Goal: Transaction & Acquisition: Purchase product/service

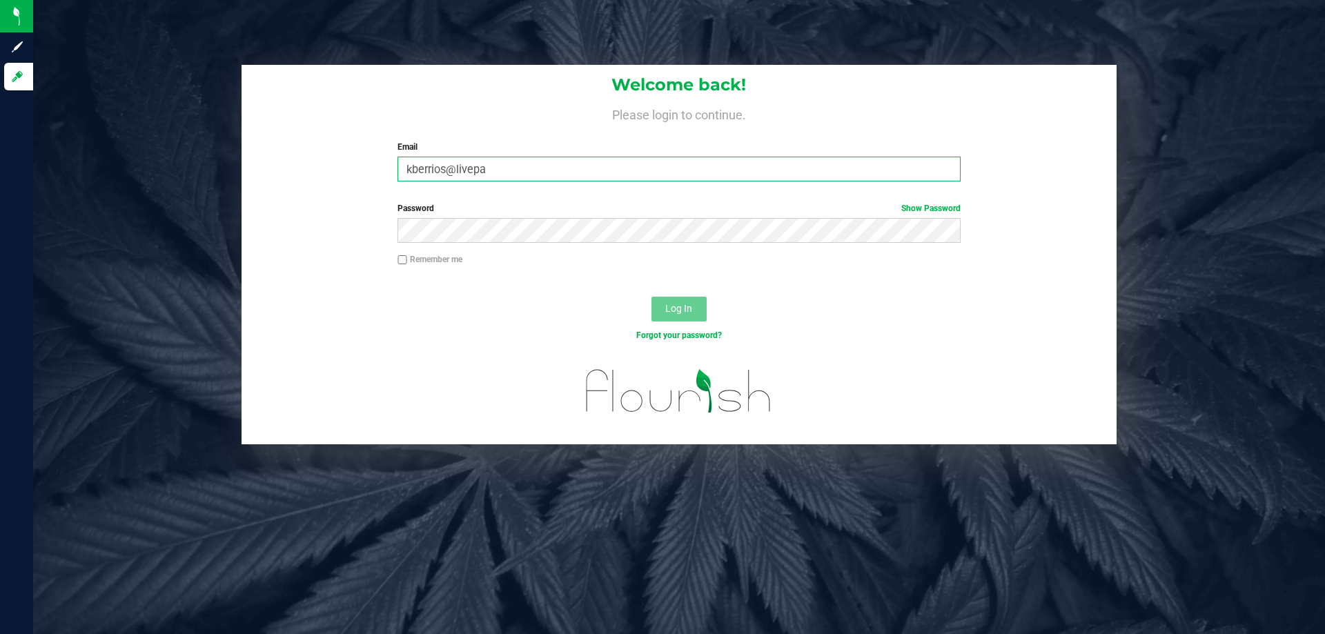
drag, startPoint x: 656, startPoint y: 170, endPoint x: 171, endPoint y: 177, distance: 485.3
click at [132, 222] on div "Welcome back! Please login to continue. Email kberrios@livepa Required Please f…" at bounding box center [679, 255] width 1313 height 380
type input "[EMAIL_ADDRESS][DOMAIN_NAME]"
click at [652, 297] on button "Log In" at bounding box center [679, 309] width 55 height 25
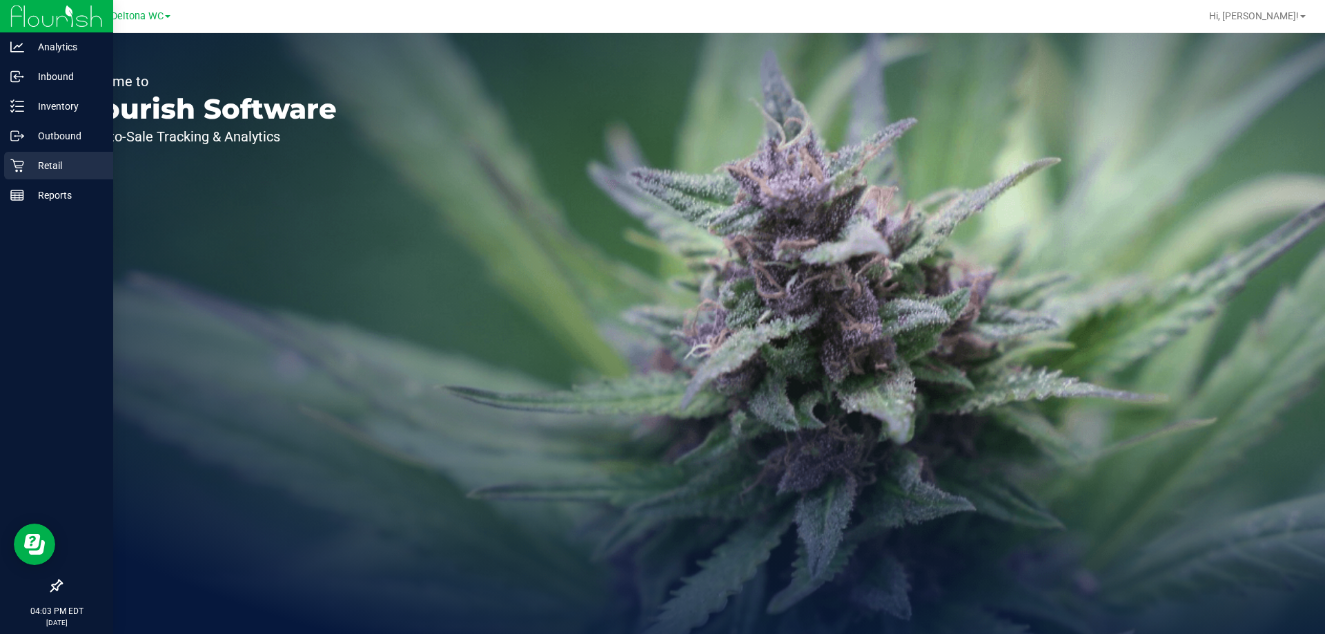
click at [10, 170] on div "Retail" at bounding box center [58, 166] width 109 height 28
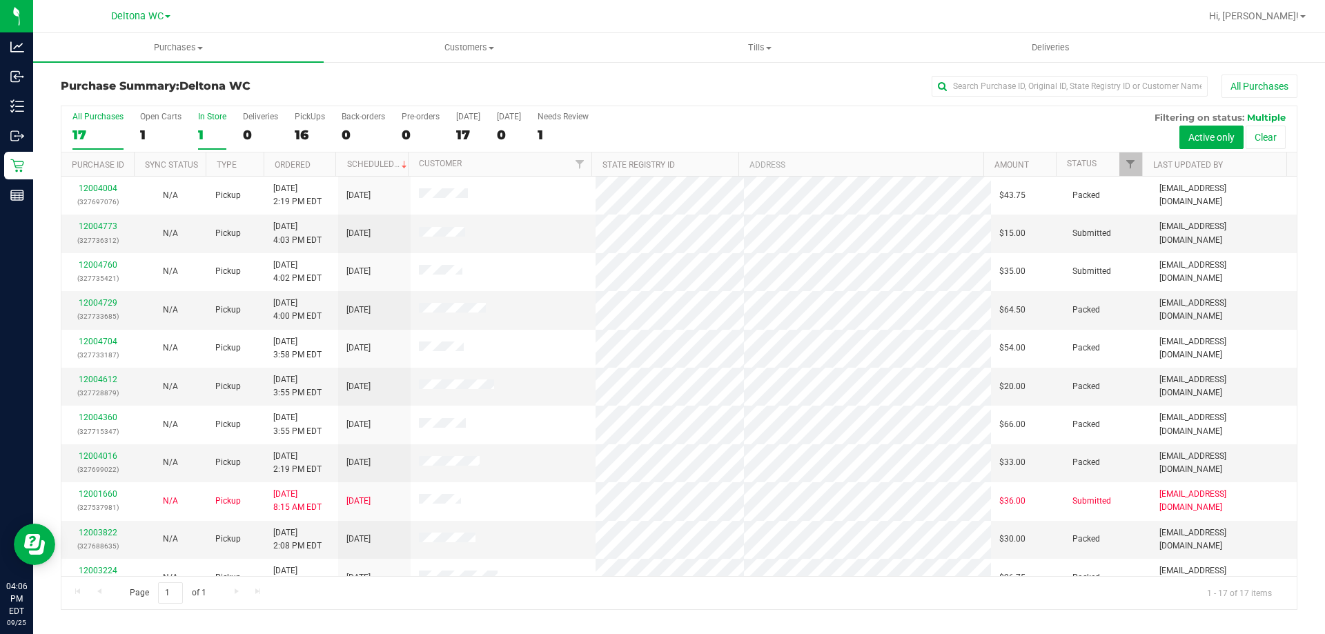
click at [217, 135] on div "1" at bounding box center [212, 135] width 28 height 16
click at [0, 0] on input "In Store 1" at bounding box center [0, 0] width 0 height 0
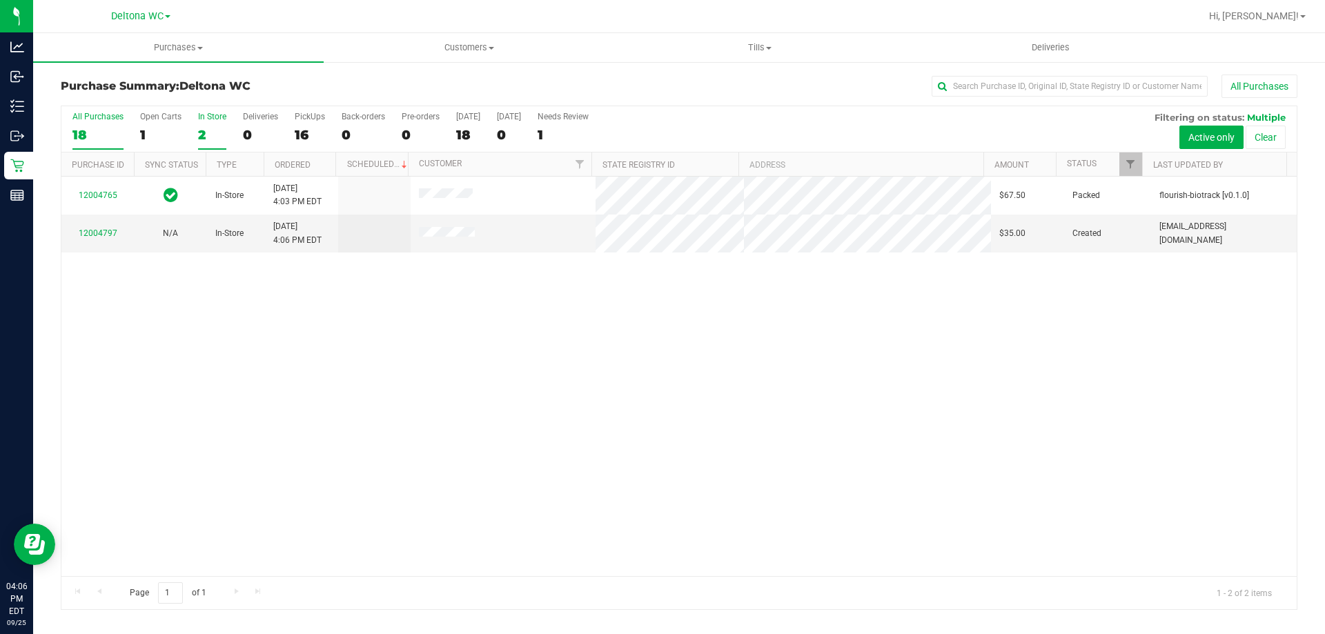
click at [97, 136] on div "18" at bounding box center [97, 135] width 51 height 16
click at [0, 0] on input "All Purchases 18" at bounding box center [0, 0] width 0 height 0
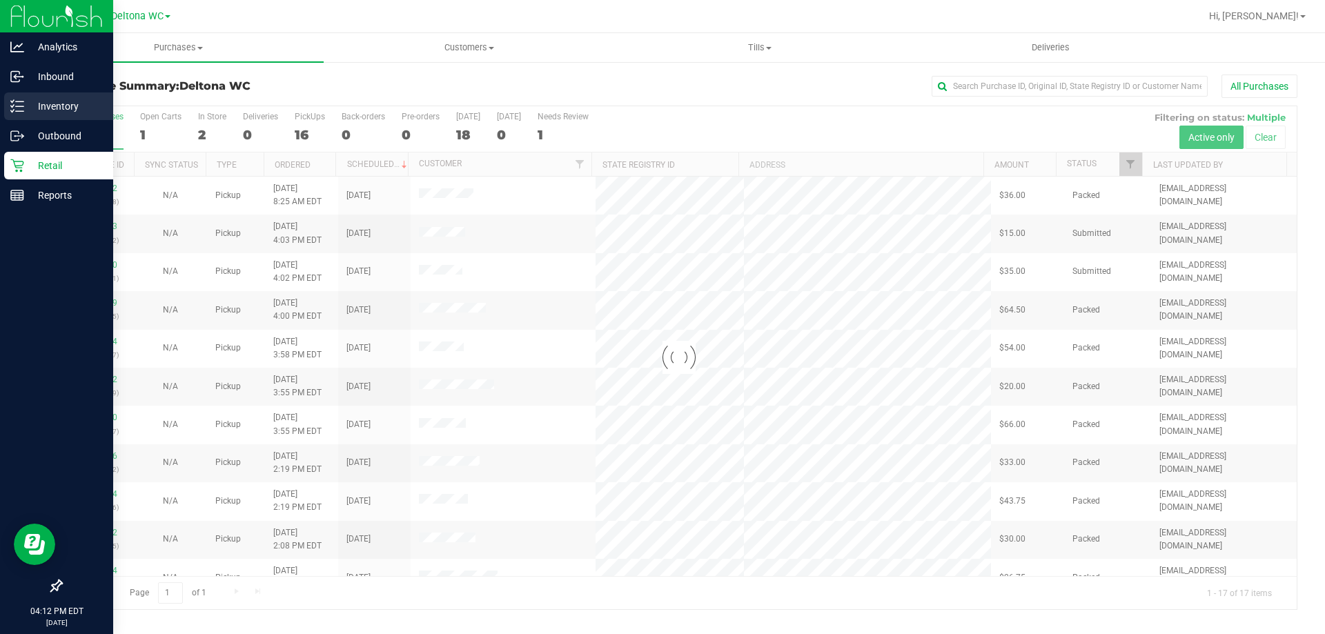
click at [23, 109] on icon at bounding box center [17, 106] width 14 height 14
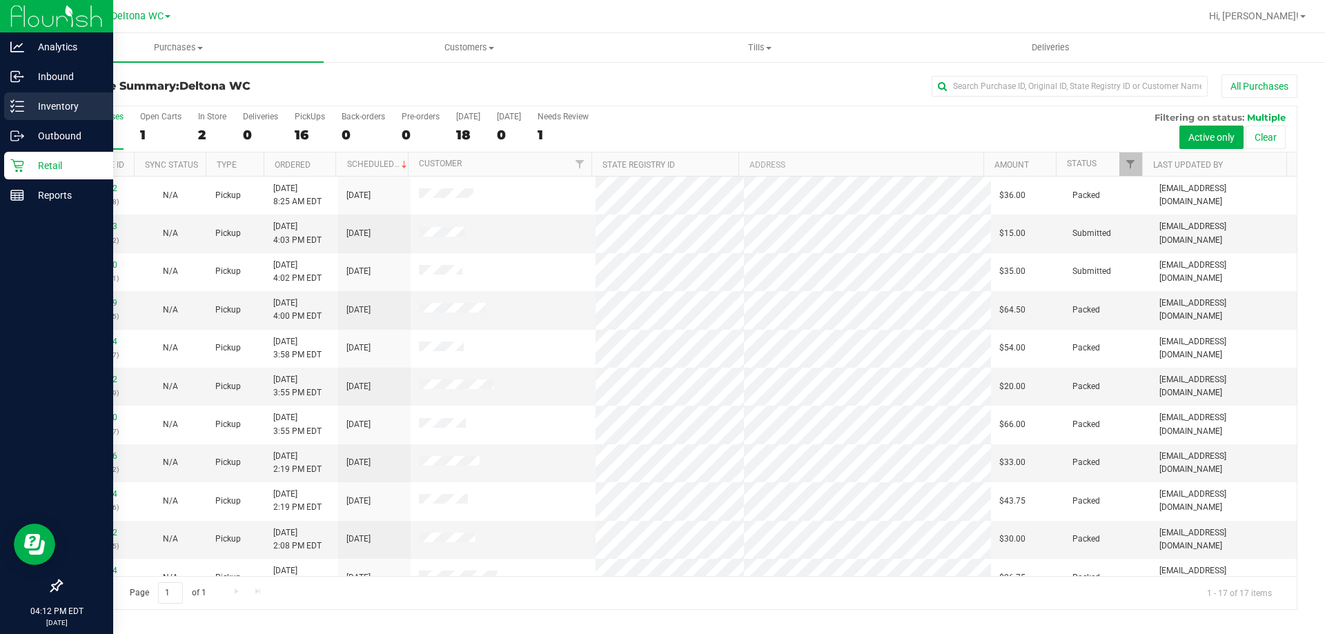
click at [3, 121] on link "Inventory" at bounding box center [56, 107] width 113 height 30
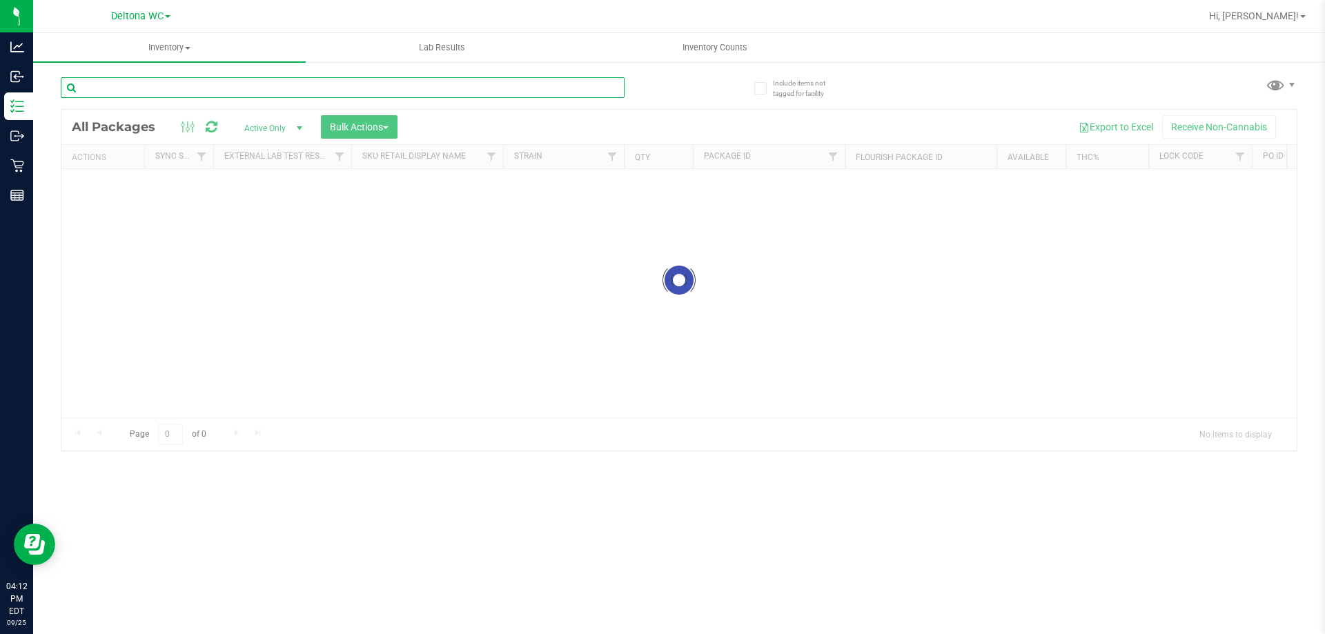
click at [460, 86] on input "text" at bounding box center [343, 87] width 564 height 21
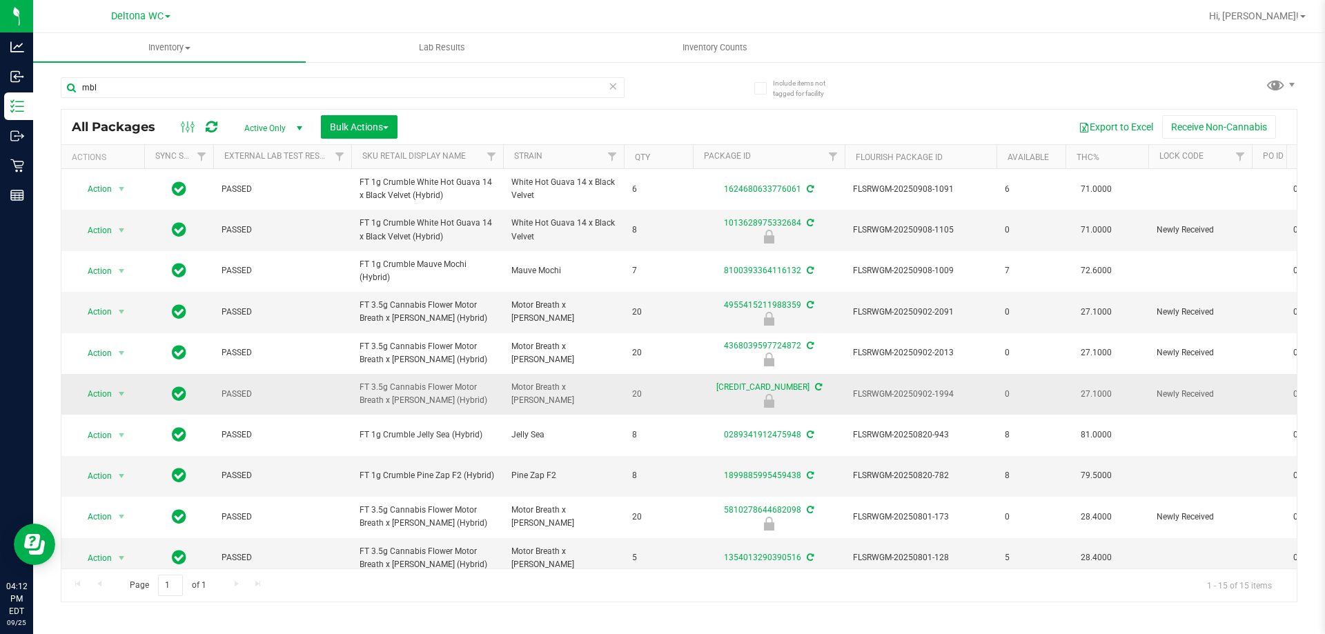
click at [442, 397] on span "FT 3.5g Cannabis Flower Motor Breath x Mike Larry (Hybrid)" at bounding box center [427, 394] width 135 height 26
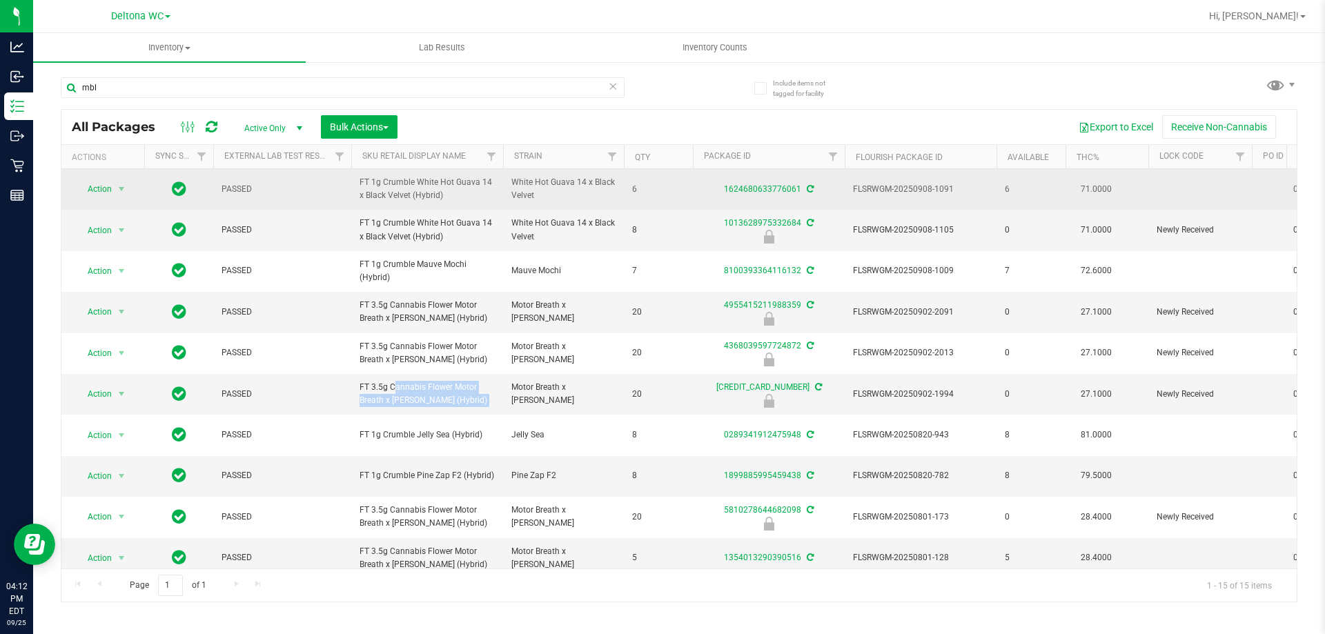
copy tr "FT 3.5g Cannabis Flower Motor Breath x Mike Larry (Hybrid)"
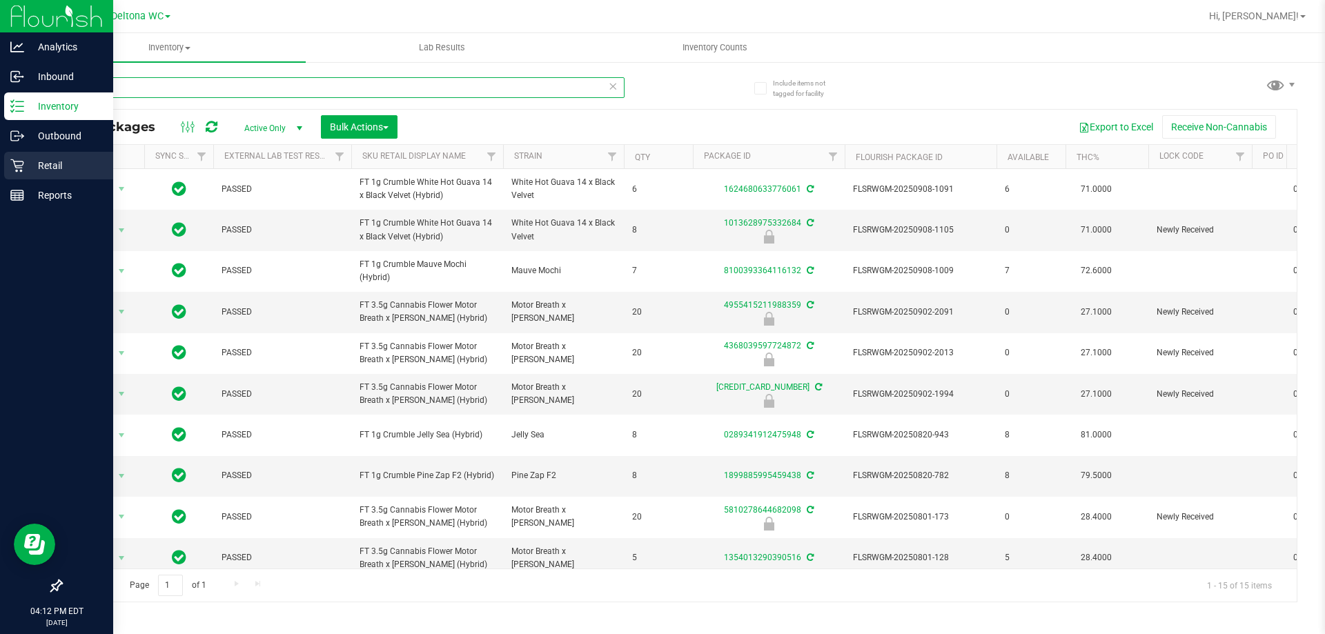
drag, startPoint x: 292, startPoint y: 81, endPoint x: 0, endPoint y: 156, distance: 301.4
click at [0, 157] on div "Analytics Inbound Inventory Outbound Retail Reports 04:12 PM EDT 09/25/2025 09/…" at bounding box center [662, 317] width 1325 height 634
paste input "FT 3.5g Cannabis Flower Motor Breath x Mike Larry (Hybrid)"
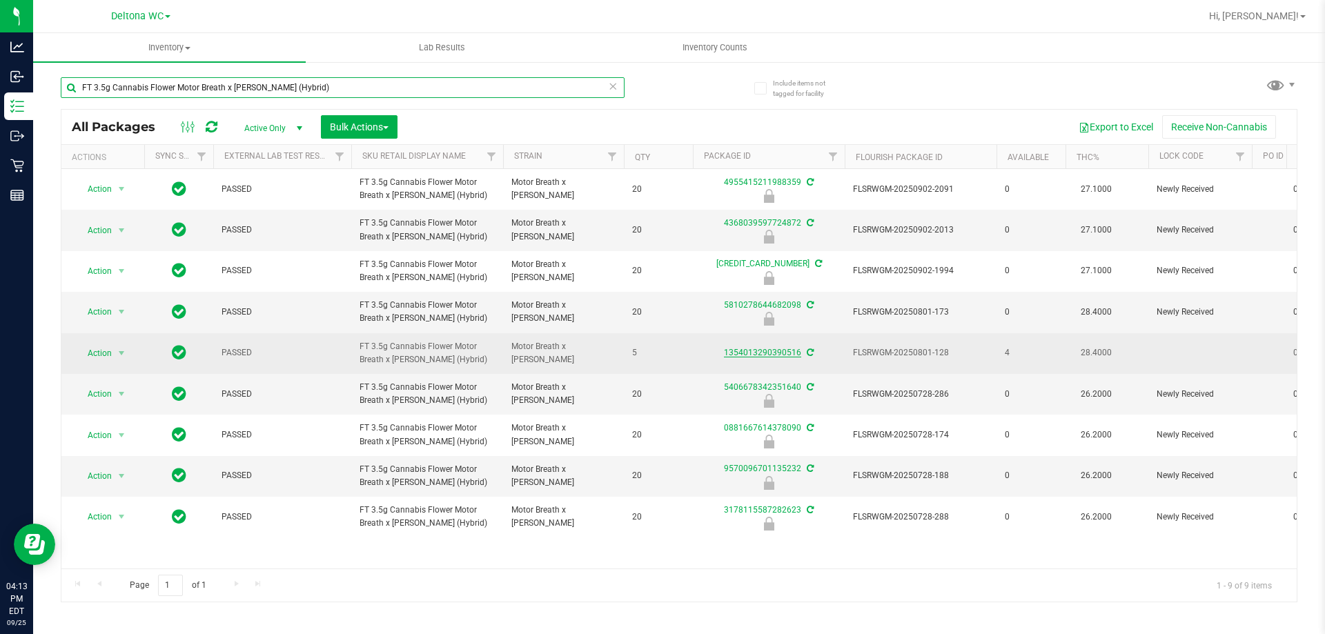
type input "FT 3.5g Cannabis Flower Motor Breath x Mike Larry (Hybrid)"
click at [757, 353] on link "1354013290390516" at bounding box center [762, 353] width 77 height 10
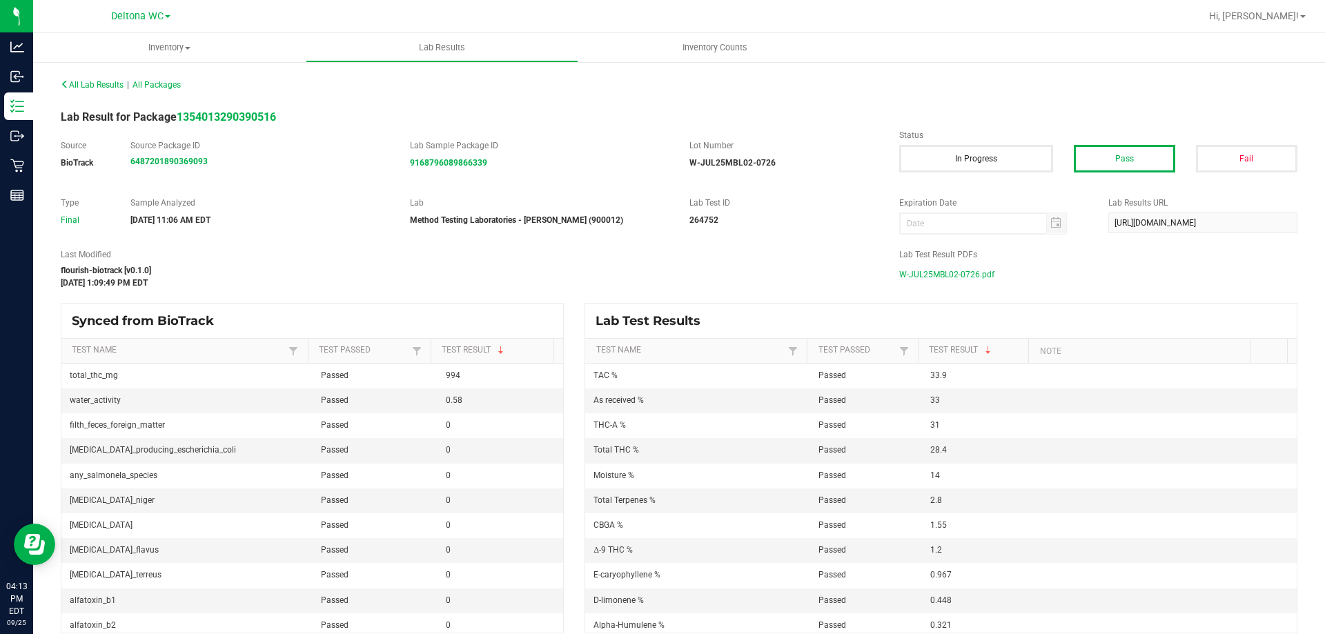
click at [939, 273] on span "W-JUL25MBL02-0726.pdf" at bounding box center [946, 274] width 95 height 21
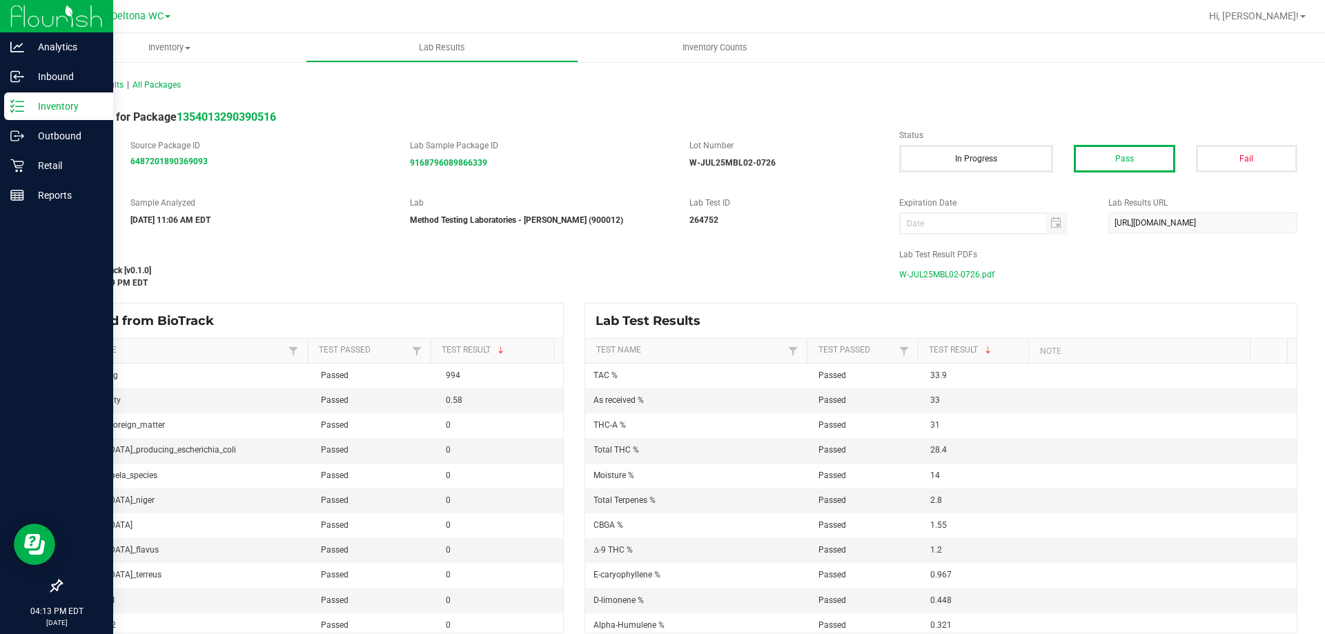
click at [43, 113] on p "Inventory" at bounding box center [65, 106] width 83 height 17
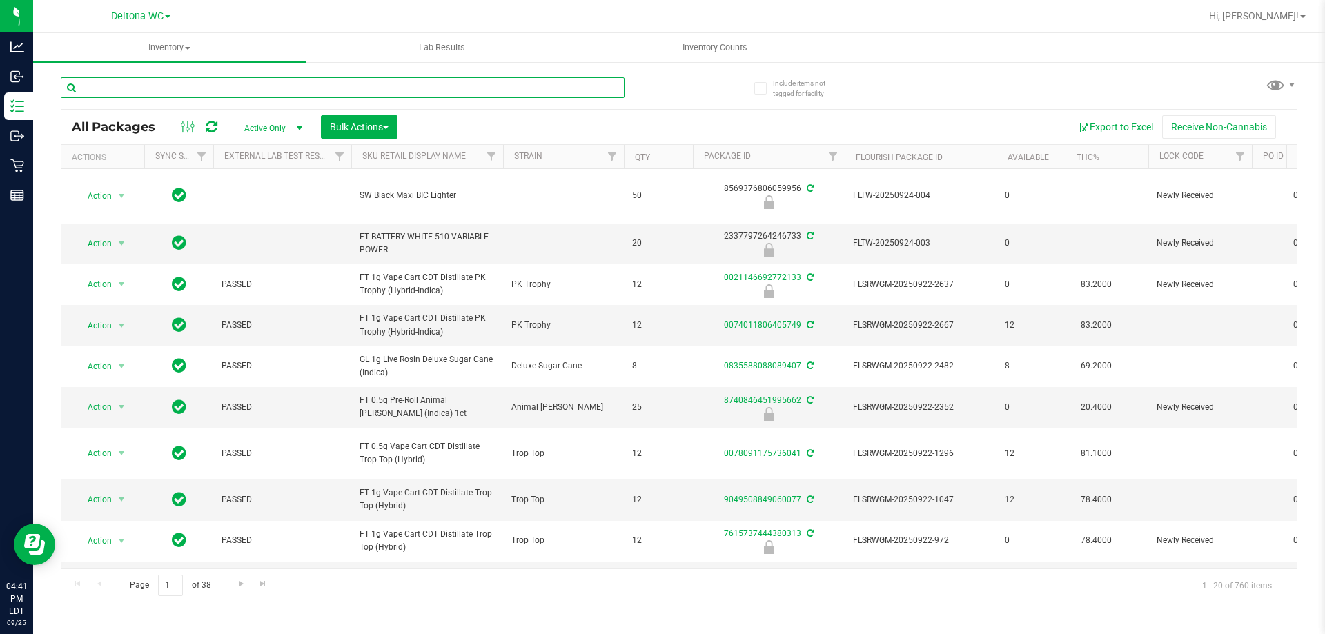
click at [232, 93] on input "text" at bounding box center [343, 87] width 564 height 21
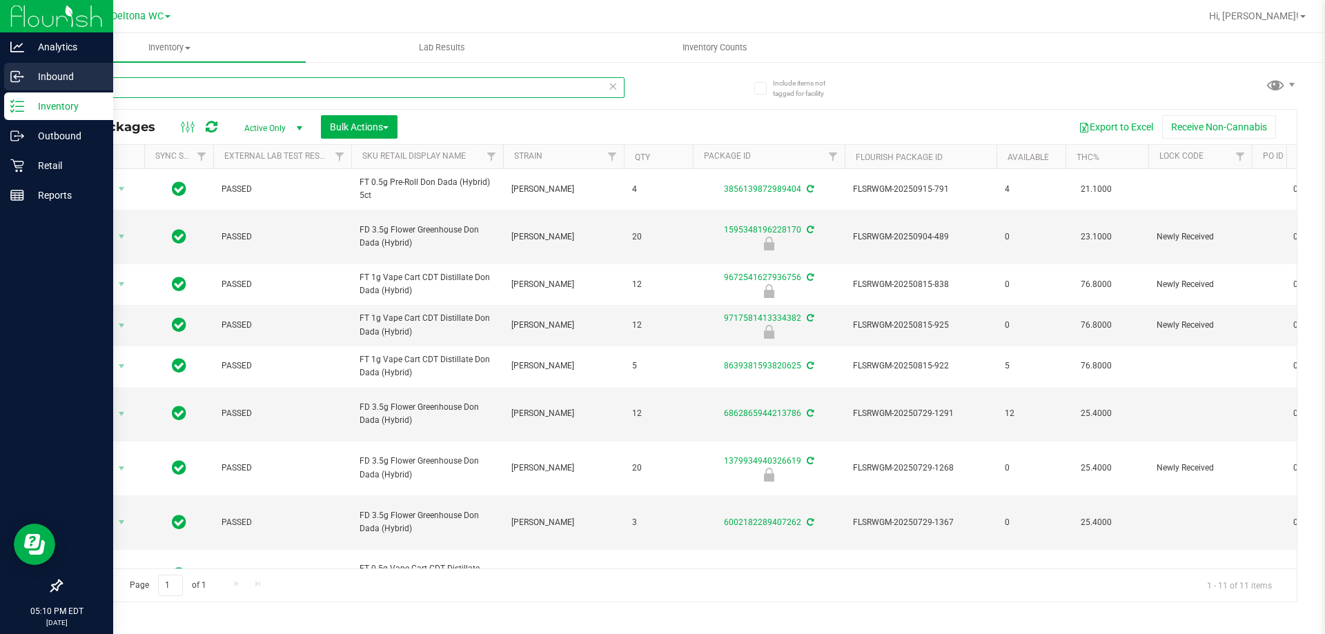
drag, startPoint x: 235, startPoint y: 84, endPoint x: 0, endPoint y: 81, distance: 235.4
click at [0, 81] on div "Analytics Inbound Inventory Outbound Retail Reports 05:10 PM EDT 09/25/2025 09/…" at bounding box center [662, 317] width 1325 height 634
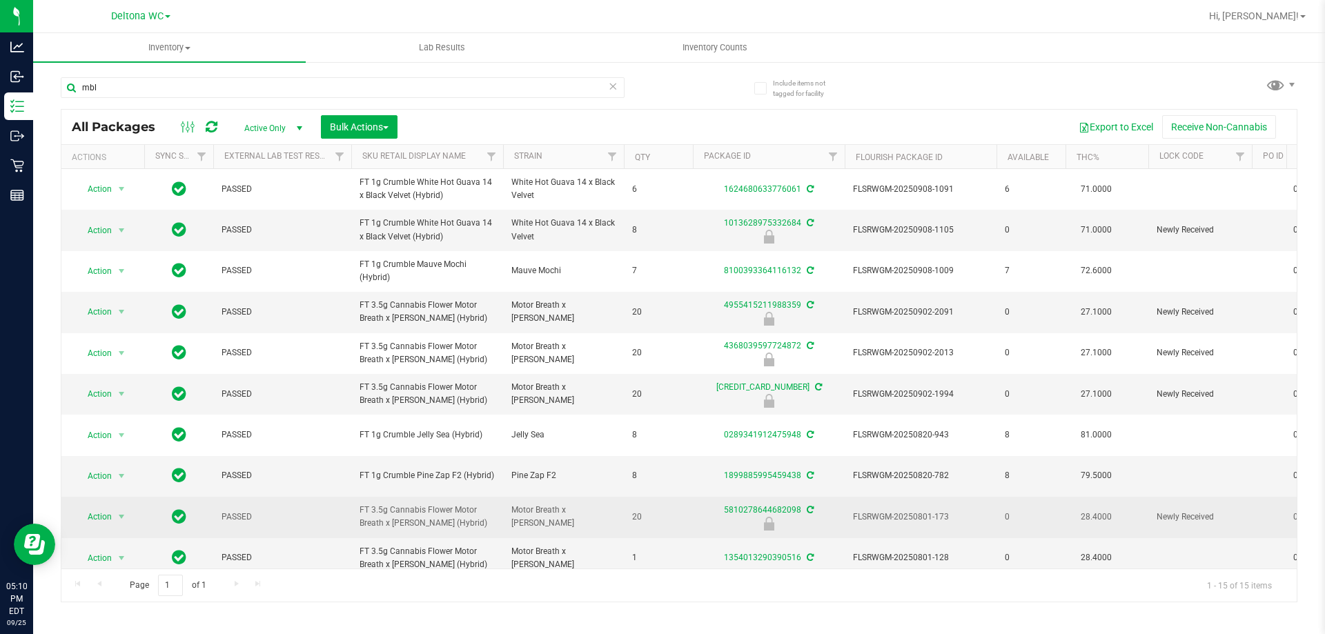
click at [411, 504] on span "FT 3.5g Cannabis Flower Motor Breath x Mike Larry (Hybrid)" at bounding box center [427, 517] width 135 height 26
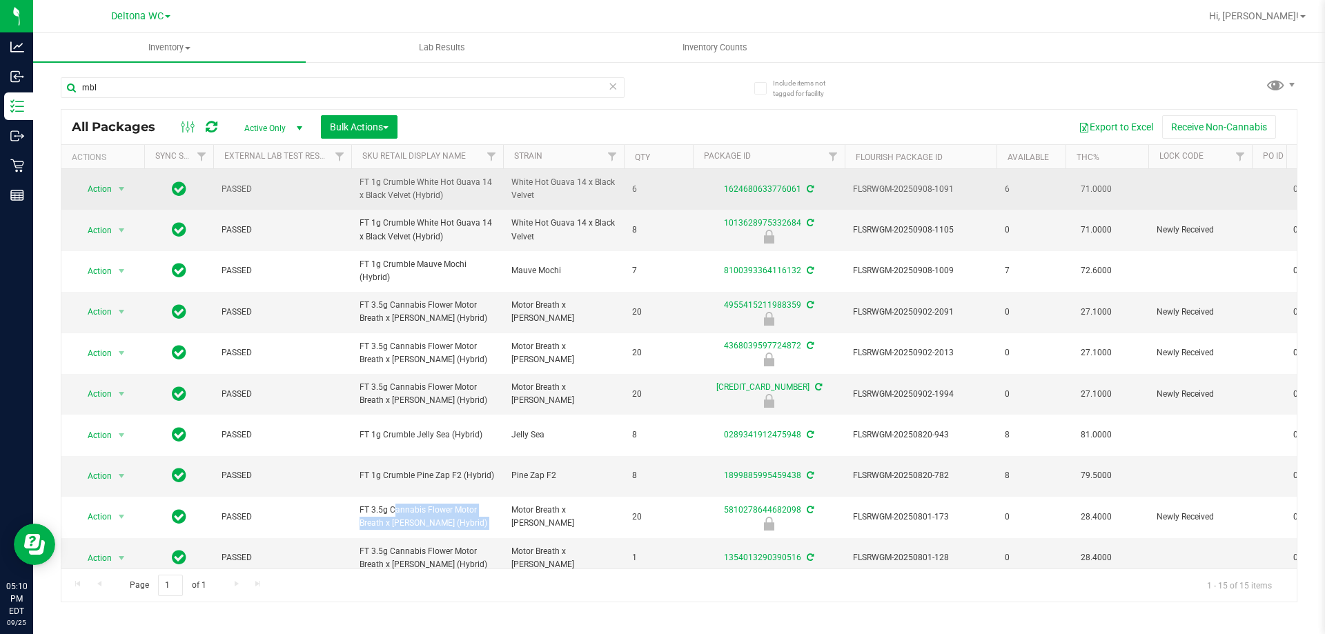
copy tr "FT 3.5g Cannabis Flower Motor Breath x Mike Larry (Hybrid)"
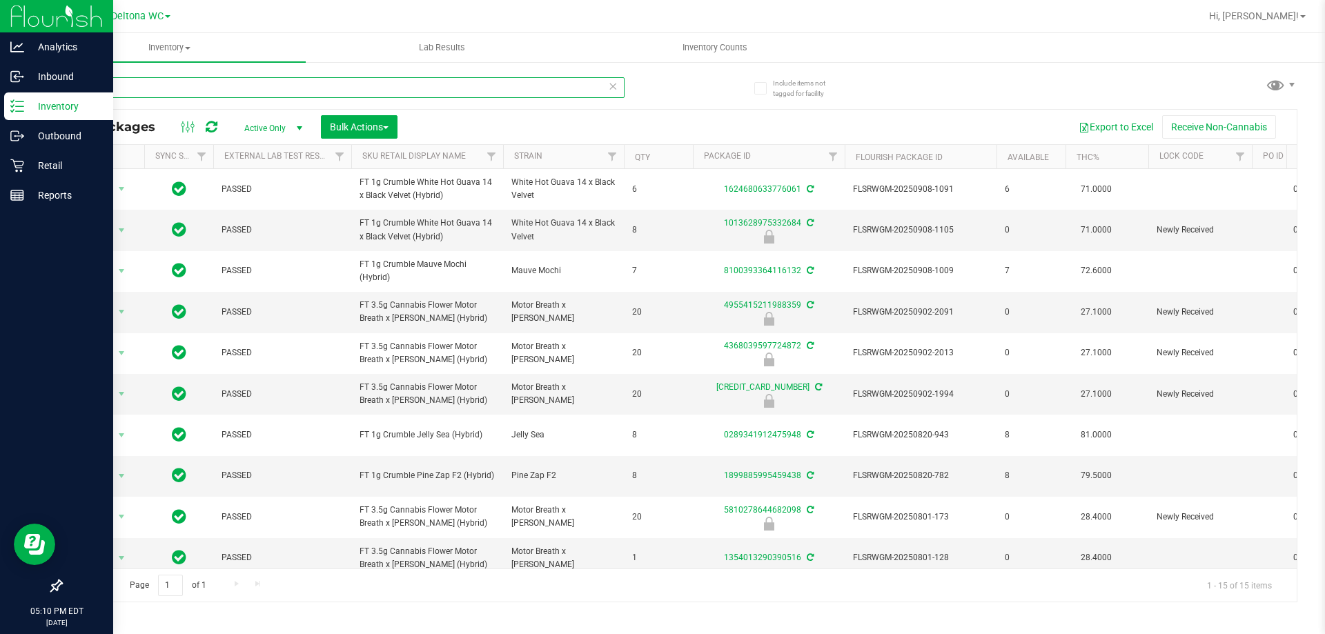
drag, startPoint x: 187, startPoint y: 85, endPoint x: 0, endPoint y: 98, distance: 187.5
click at [0, 98] on div "Analytics Inbound Inventory Outbound Retail Reports 05:10 PM EDT 09/25/2025 09/…" at bounding box center [662, 317] width 1325 height 634
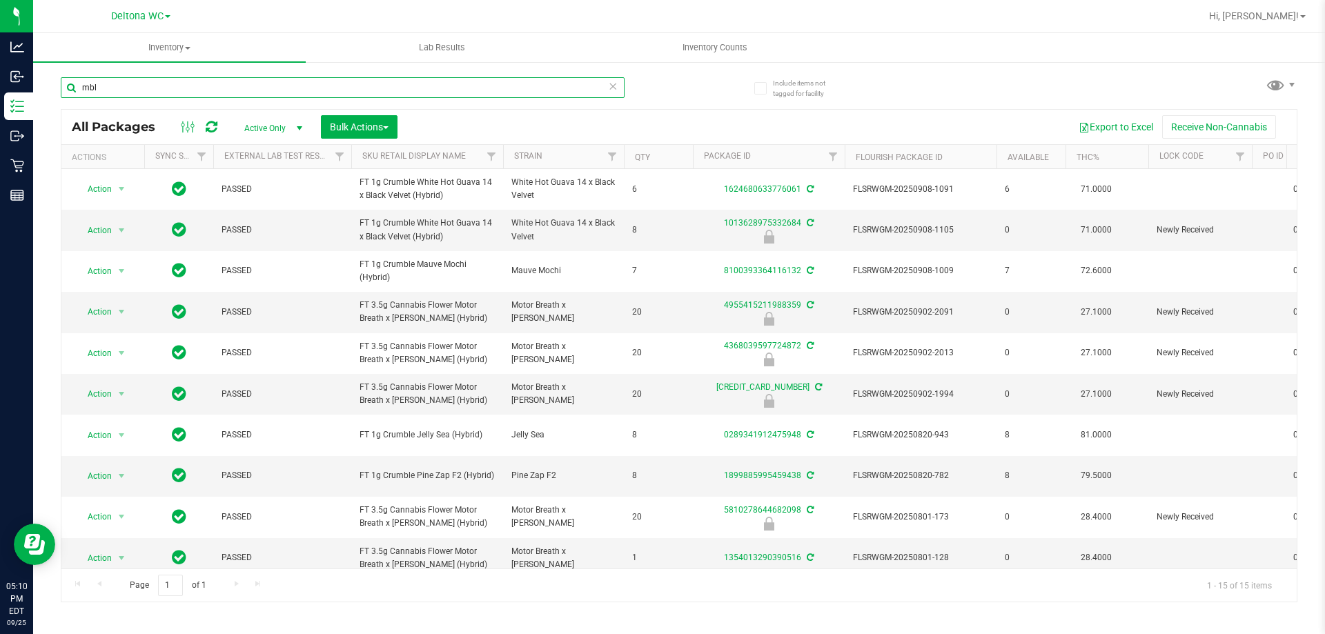
paste input "FT 3.5g Cannabis Flower Motor Breath x Mike Larry (Hybrid)"
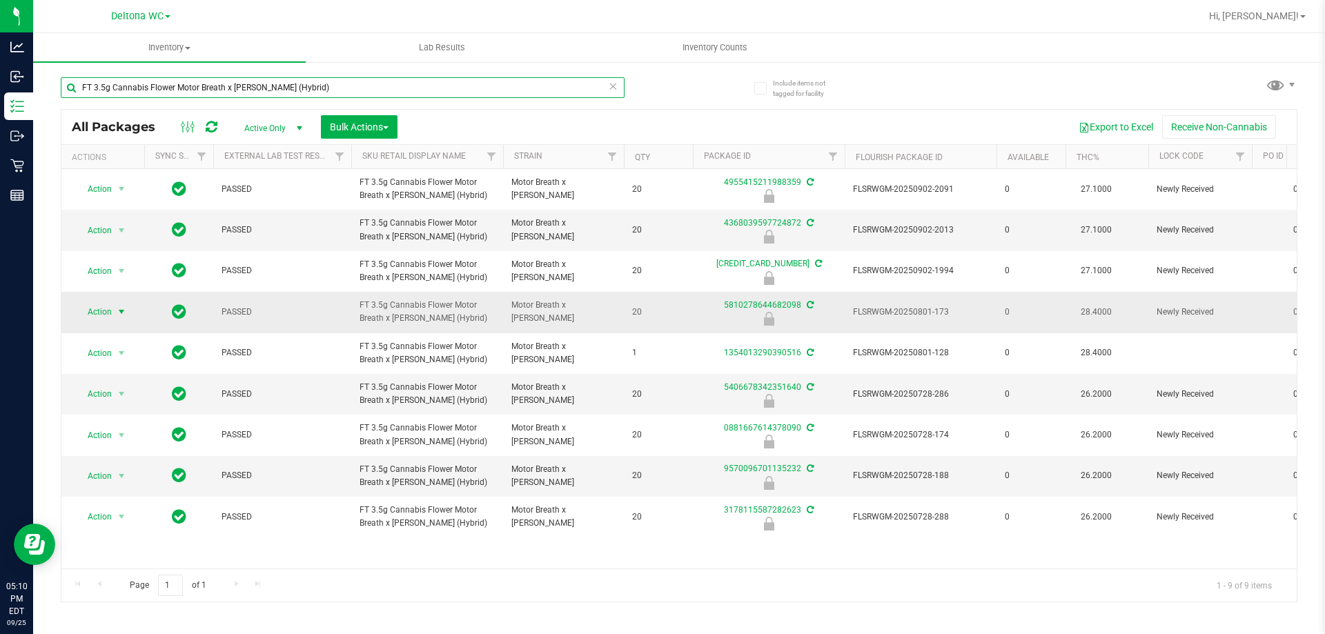
type input "FT 3.5g Cannabis Flower Motor Breath x Mike Larry (Hybrid)"
click at [117, 305] on span "select" at bounding box center [121, 311] width 17 height 19
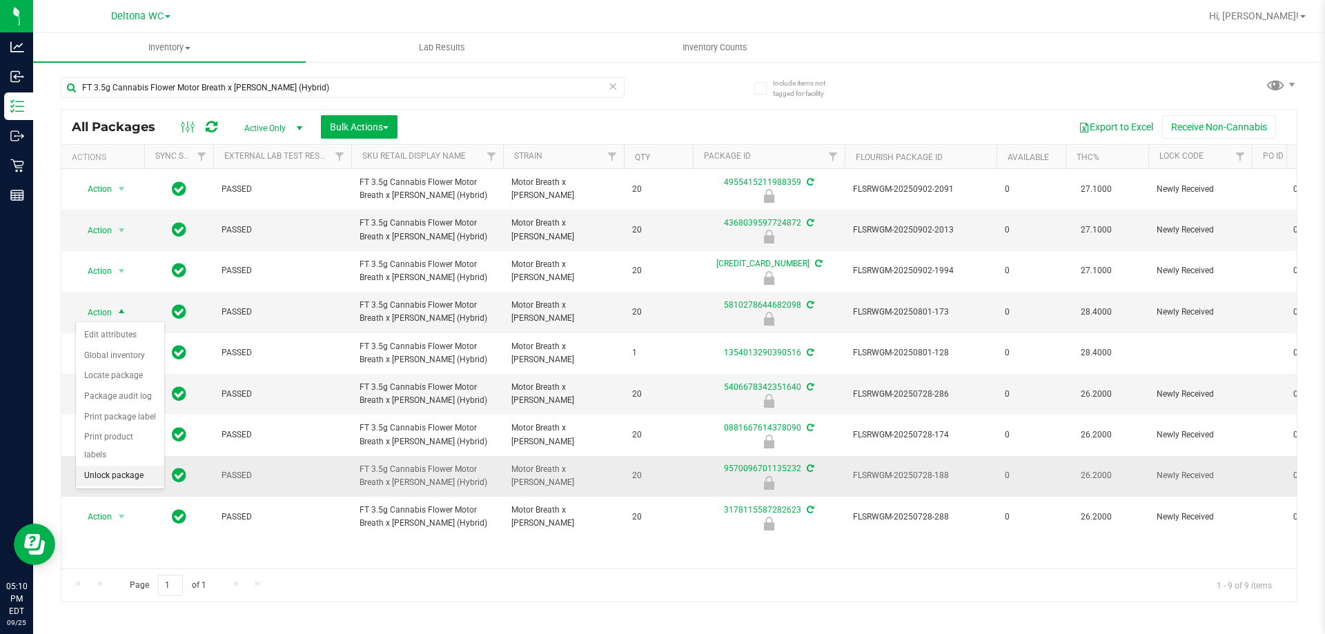
click at [132, 466] on li "Unlock package" at bounding box center [120, 476] width 88 height 21
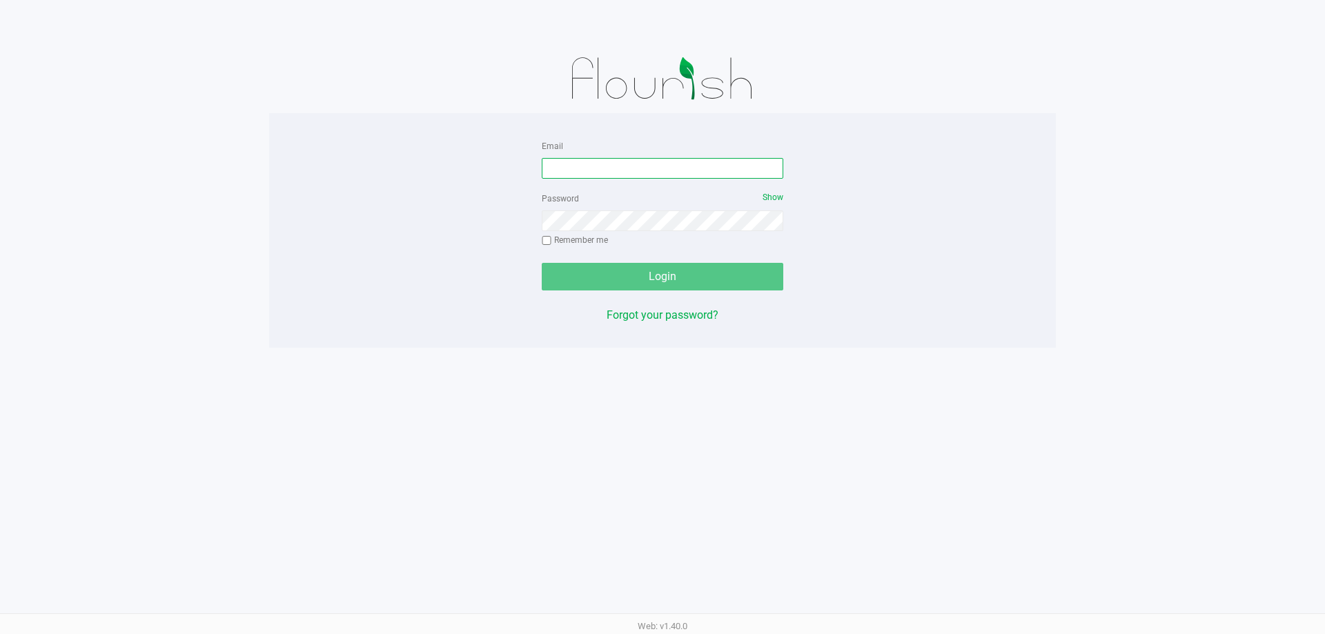
click at [607, 166] on input "Email" at bounding box center [663, 168] width 242 height 21
type input "[EMAIL_ADDRESS][DOMAIN_NAME]"
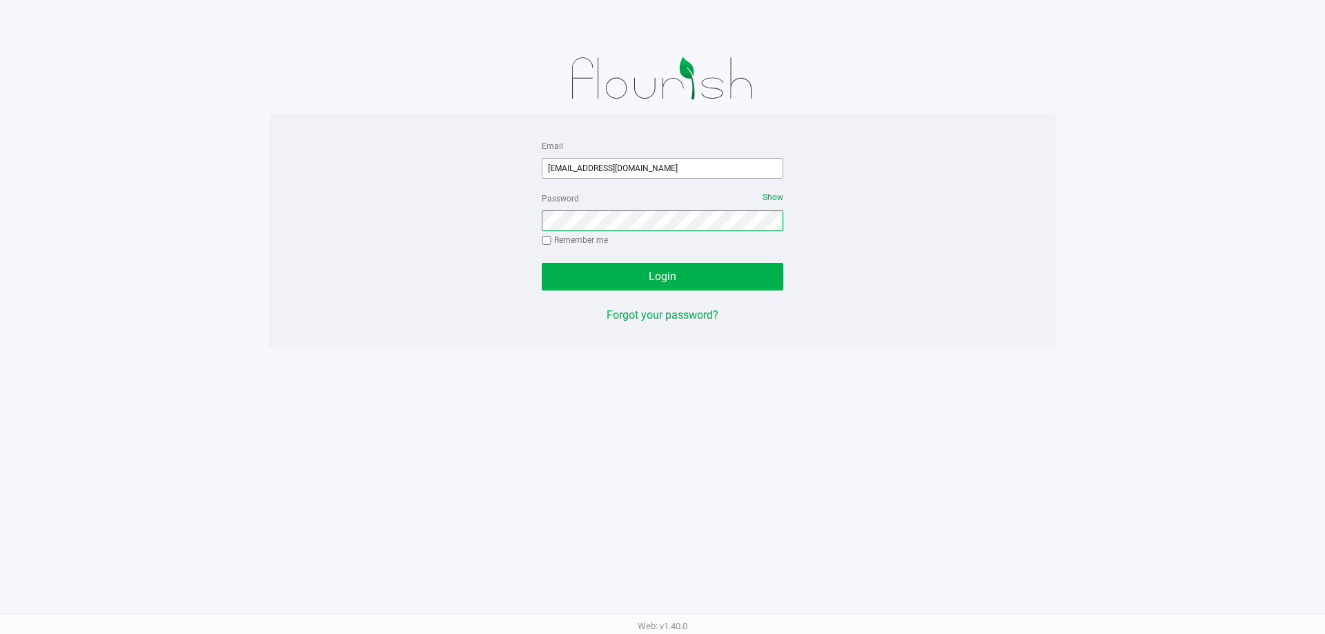
click at [542, 263] on button "Login" at bounding box center [663, 277] width 242 height 28
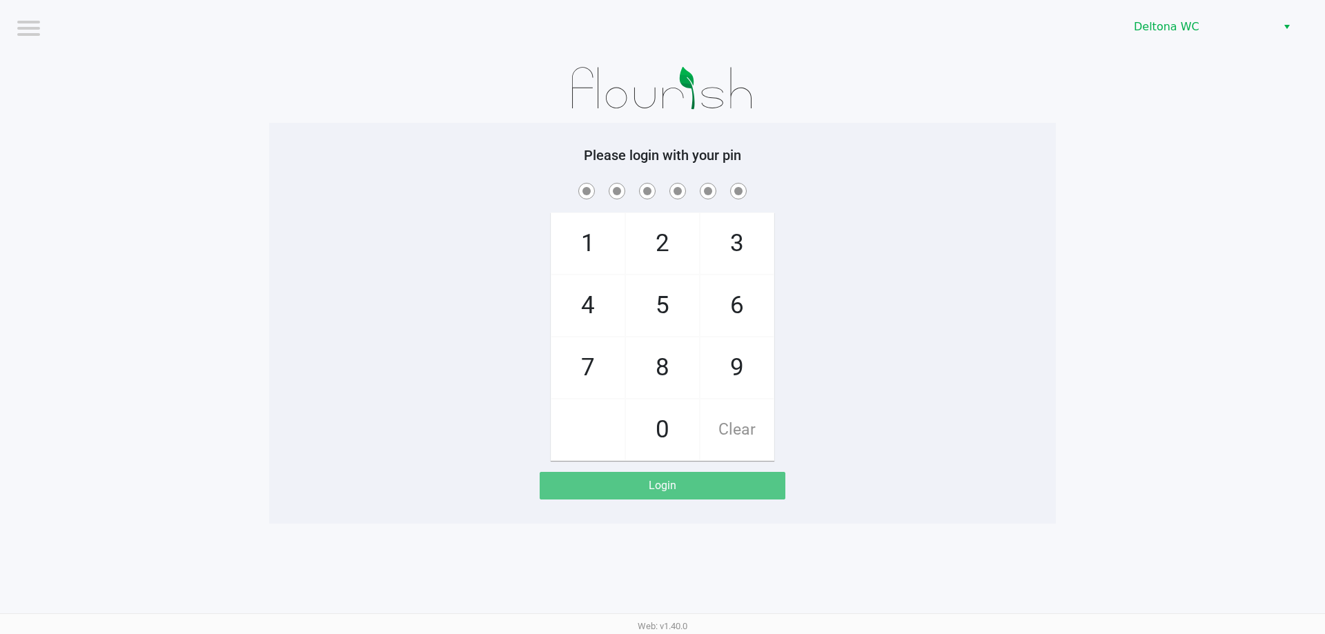
click at [1042, 134] on div "Please login with your pin 1 4 7 2 5 8 0 3 6 9 Clear Login" at bounding box center [662, 323] width 787 height 401
checkbox input "true"
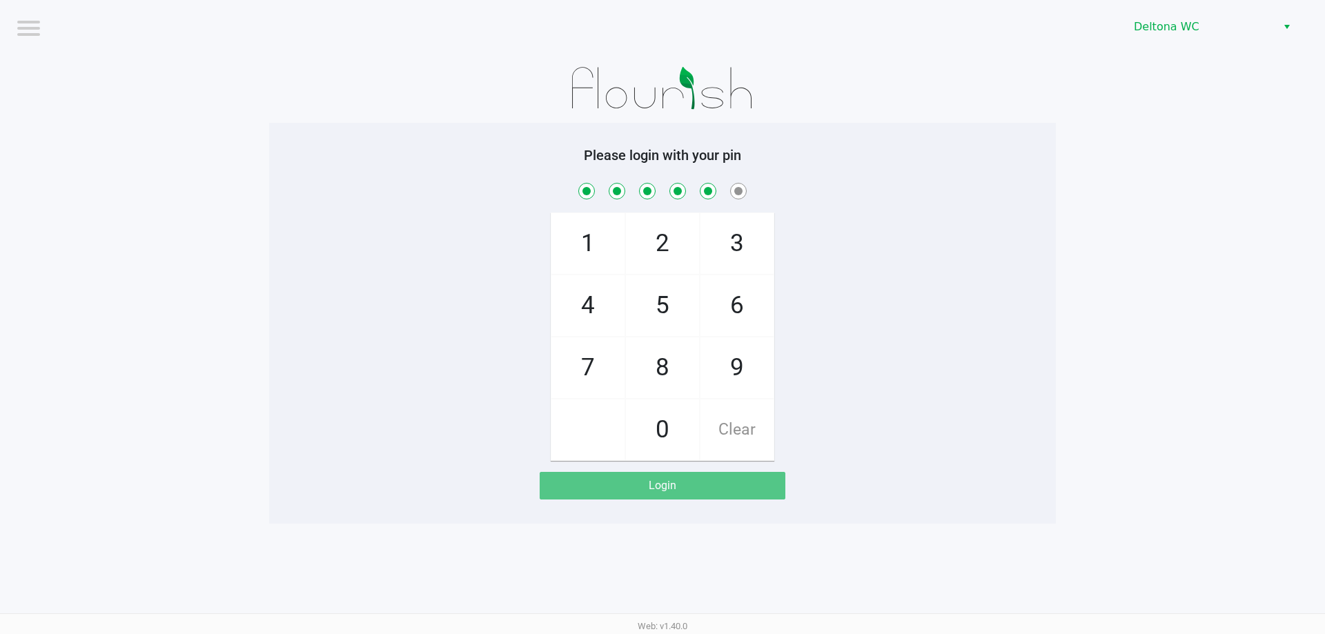
checkbox input "true"
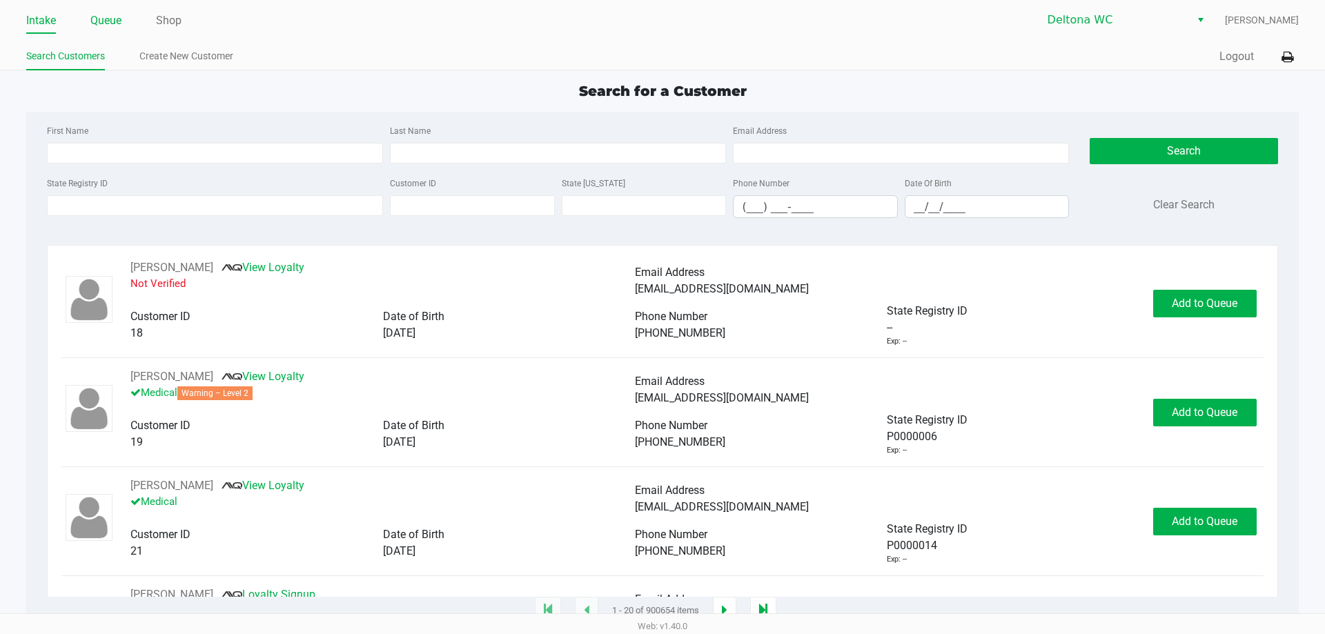
click at [110, 21] on link "Queue" at bounding box center [105, 20] width 31 height 19
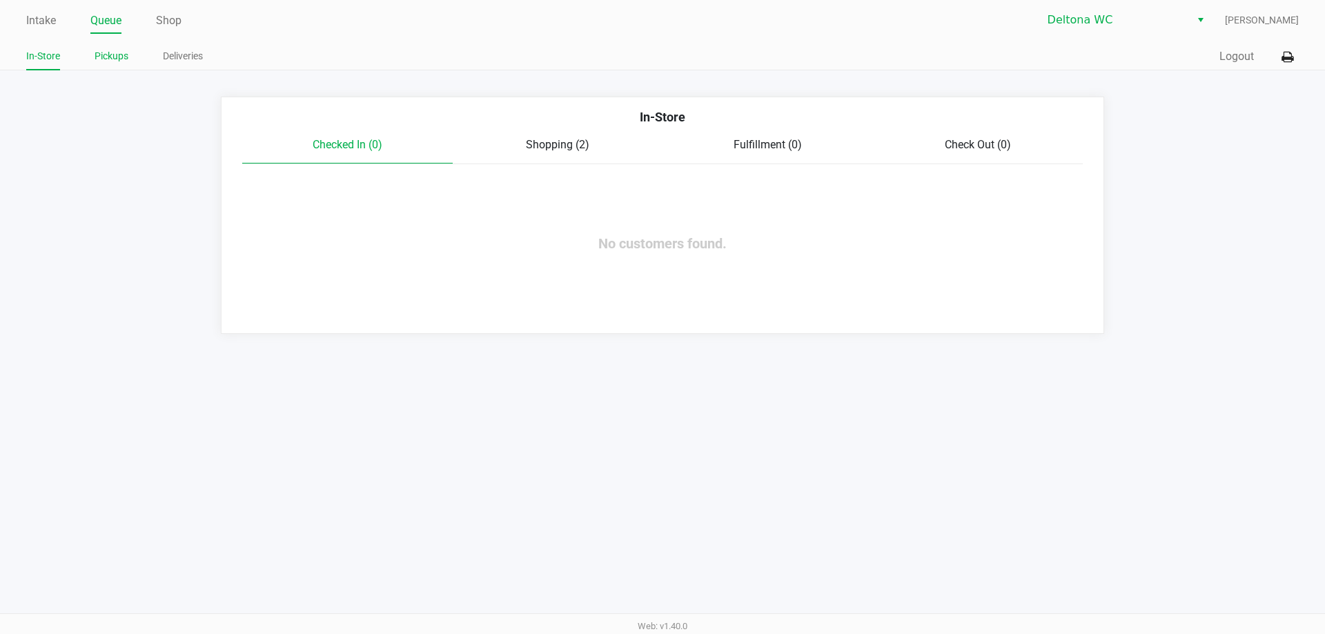
drag, startPoint x: 121, startPoint y: 48, endPoint x: 119, endPoint y: 55, distance: 7.2
click at [121, 49] on link "Pickups" at bounding box center [112, 56] width 34 height 17
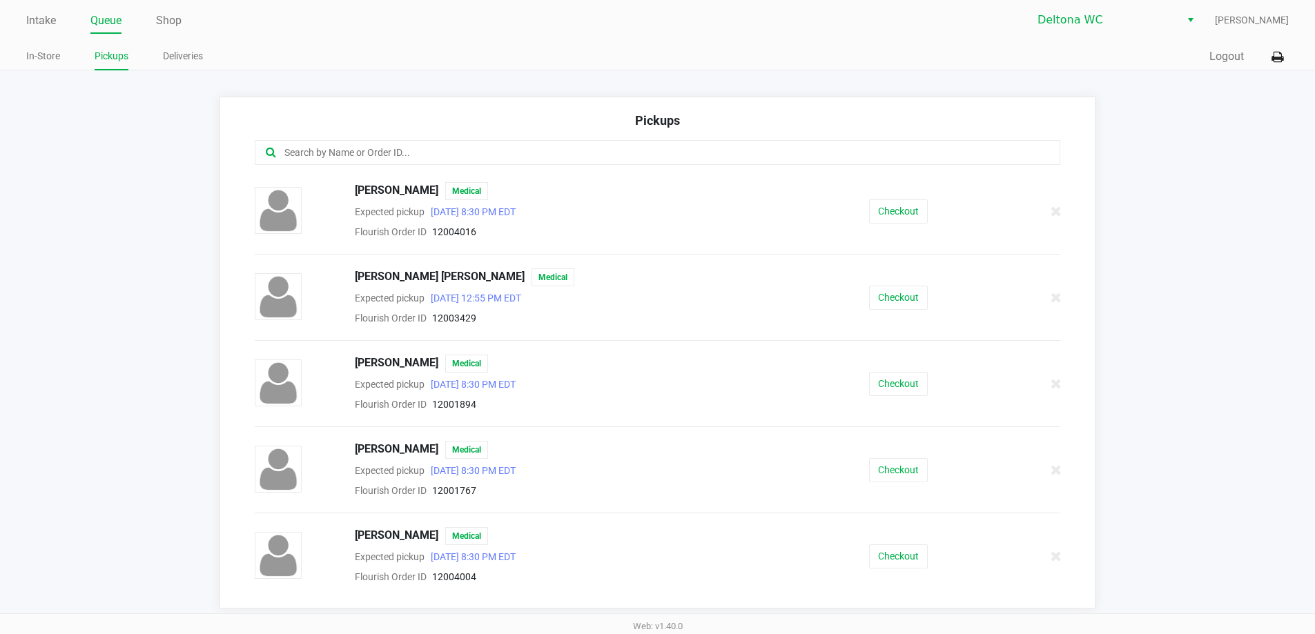
click at [425, 156] on input "text" at bounding box center [635, 153] width 705 height 16
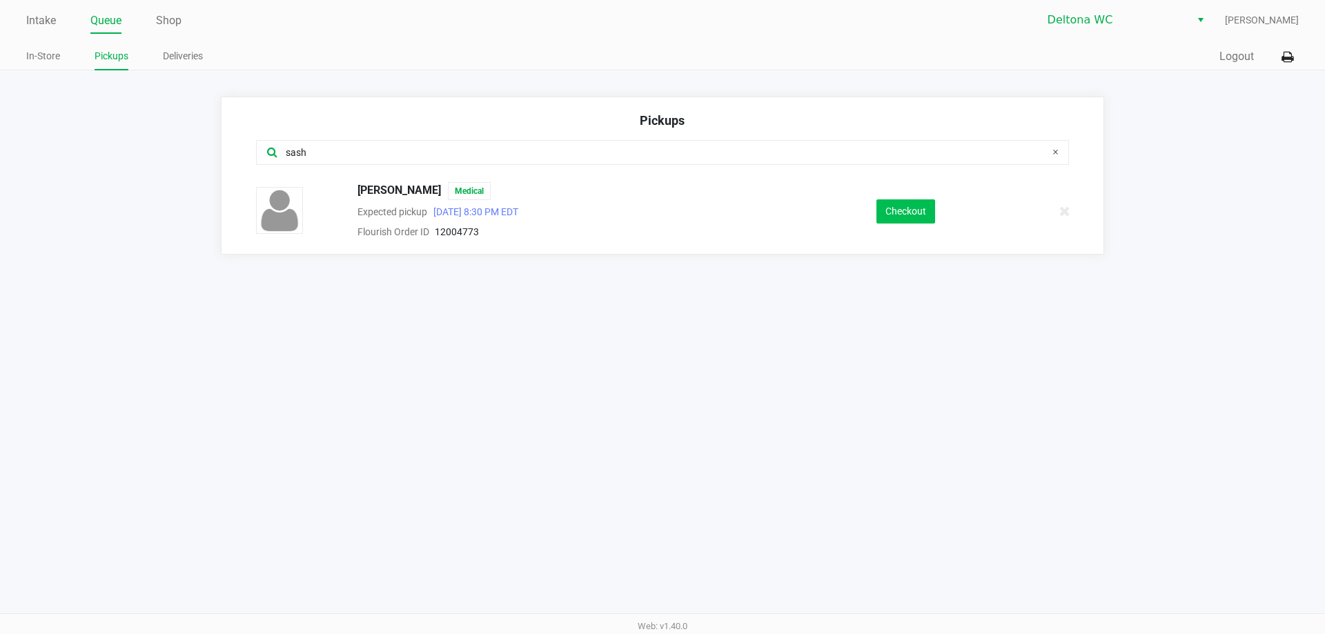
type input "sash"
click at [887, 222] on button "Checkout" at bounding box center [906, 211] width 59 height 24
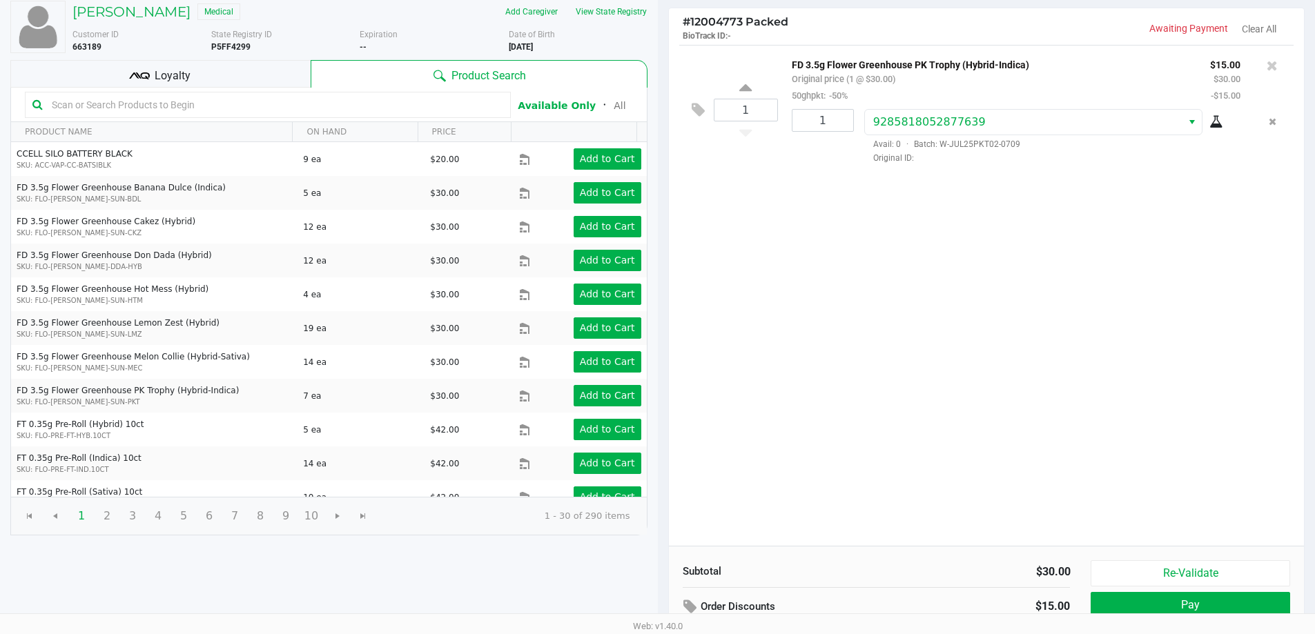
scroll to position [142, 0]
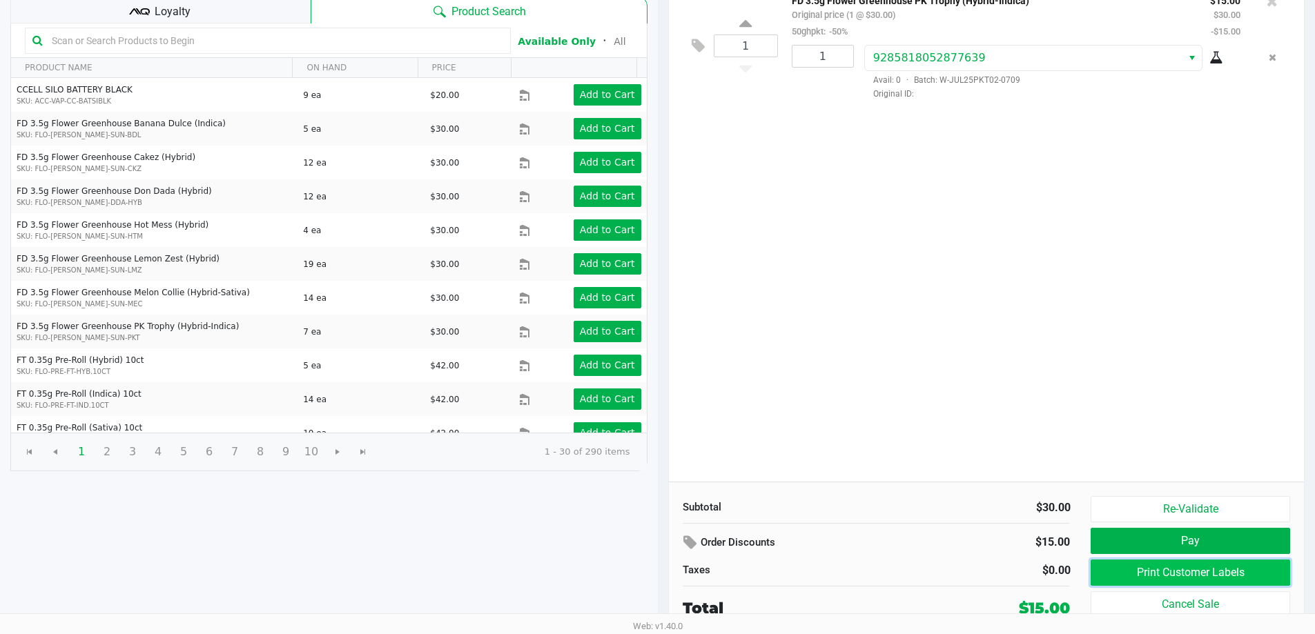
click at [1169, 569] on button "Print Customer Labels" at bounding box center [1190, 573] width 199 height 26
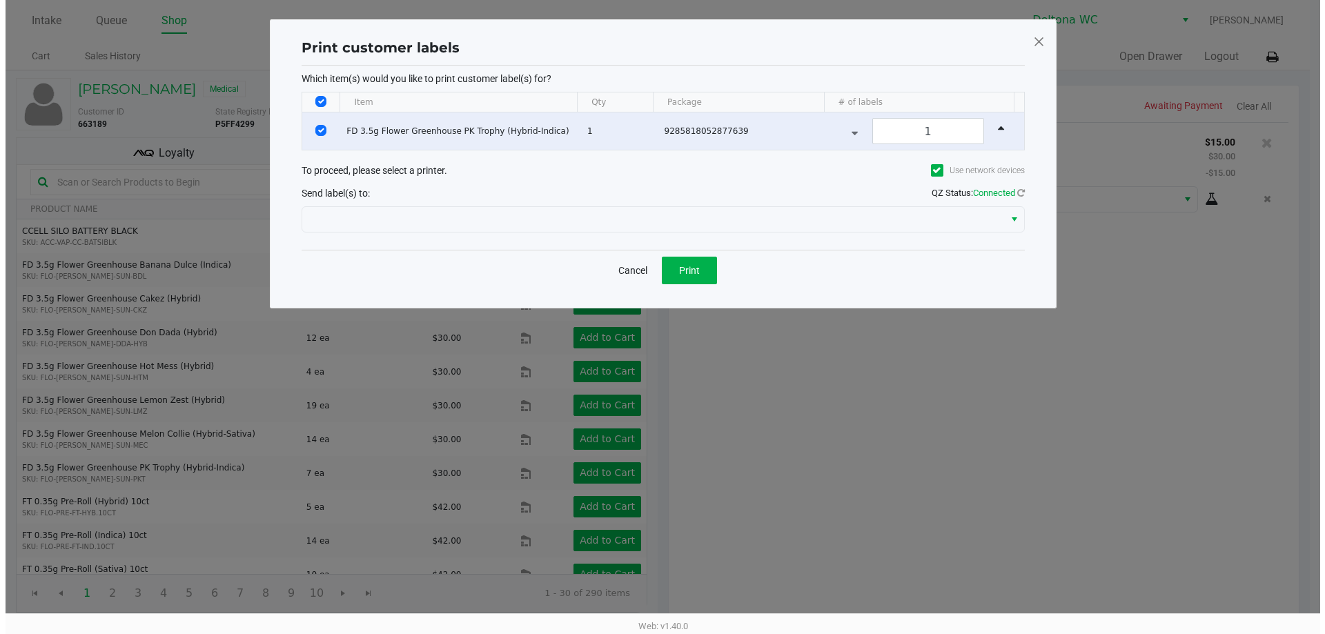
scroll to position [0, 0]
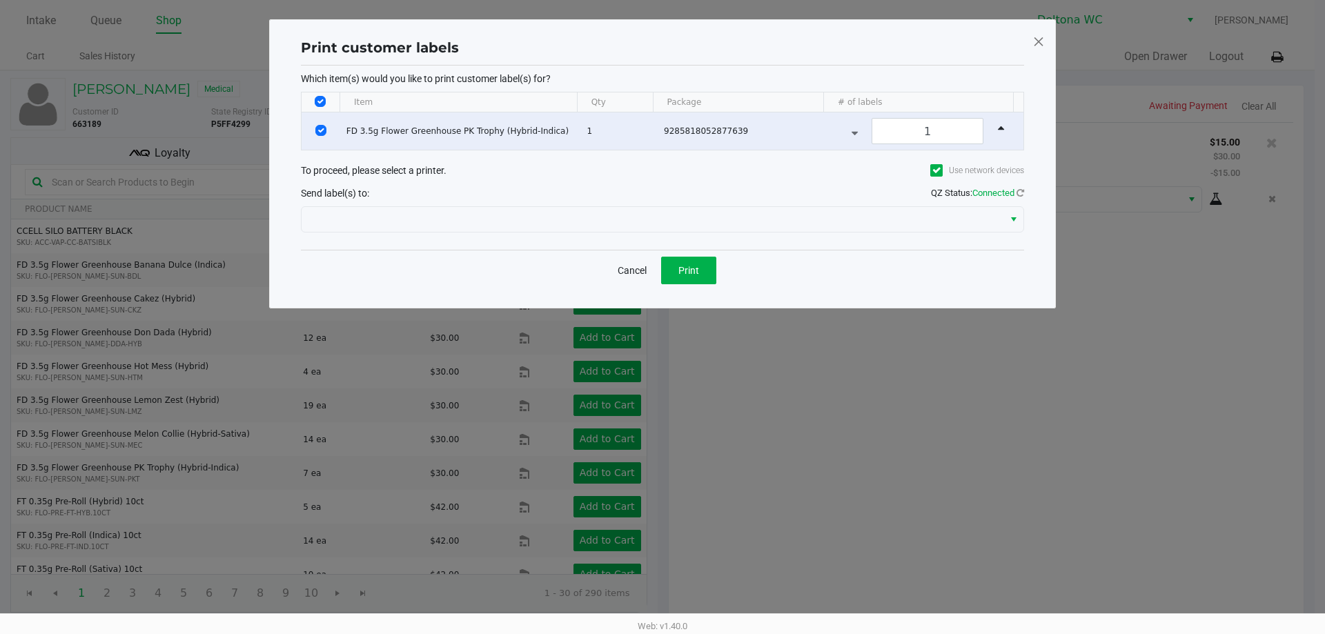
click at [1036, 35] on span at bounding box center [1039, 41] width 12 height 22
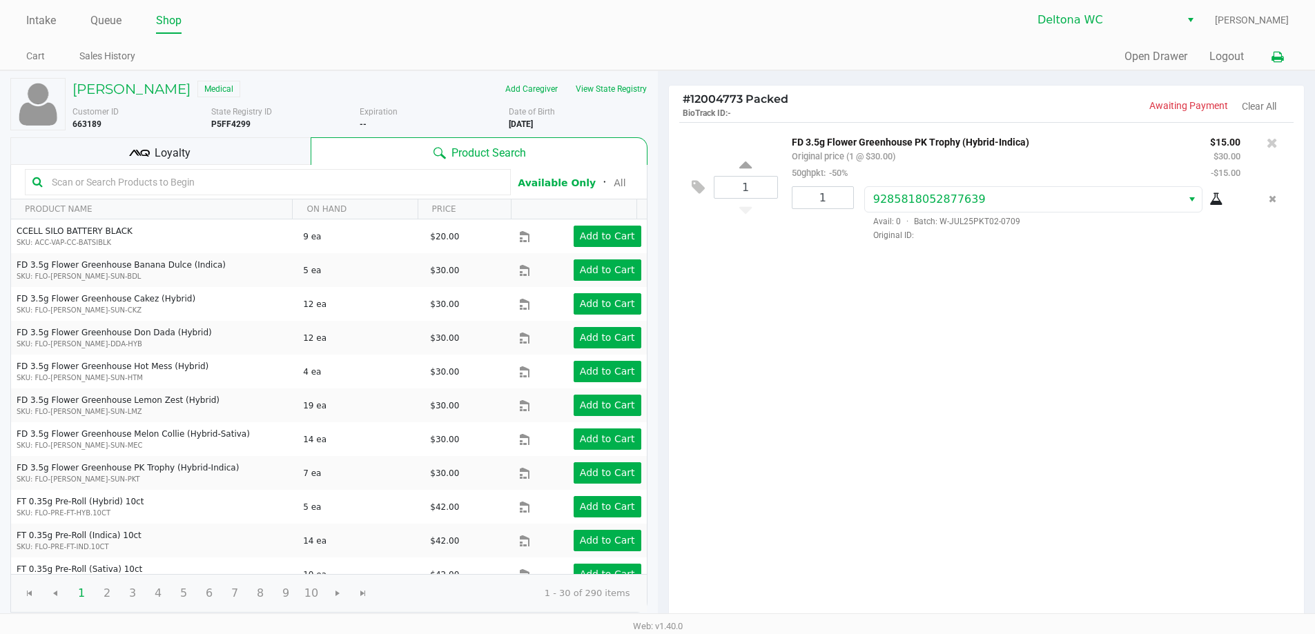
click at [1284, 60] on button at bounding box center [1277, 57] width 23 height 26
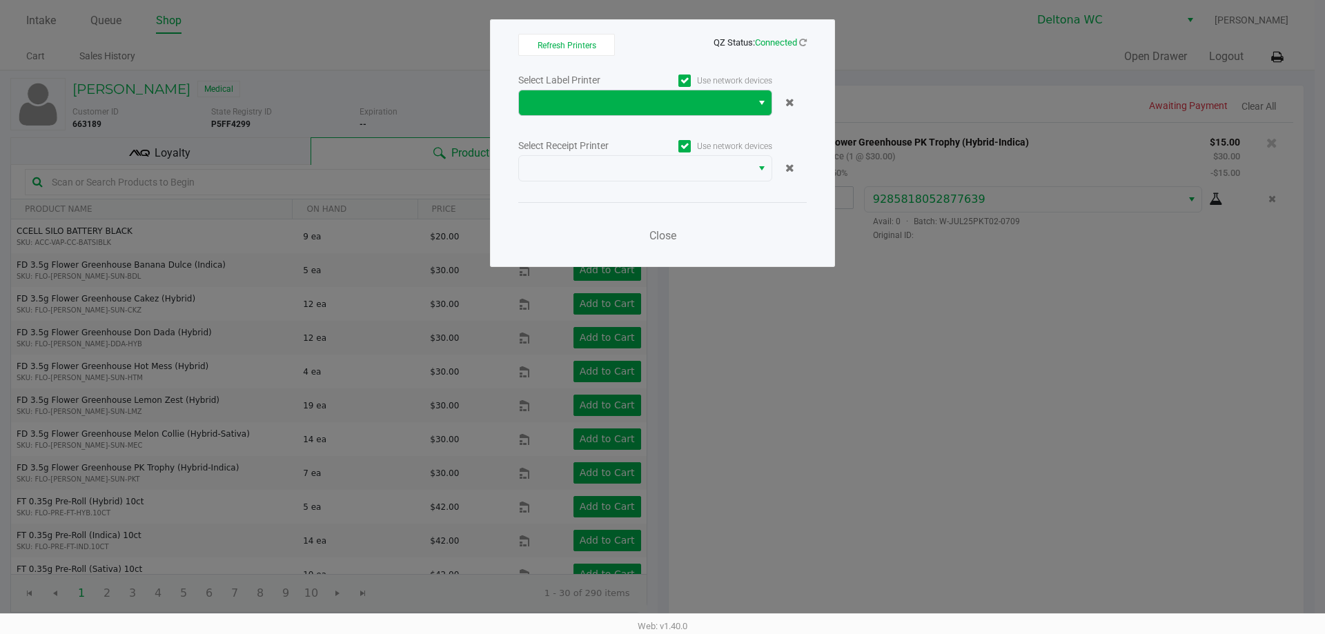
drag, startPoint x: 737, startPoint y: 128, endPoint x: 721, endPoint y: 113, distance: 22.5
click at [734, 128] on div "Select Label Printer Use network devices Select Receipt Printer Use network dev…" at bounding box center [662, 162] width 289 height 182
click at [720, 111] on span at bounding box center [635, 102] width 233 height 25
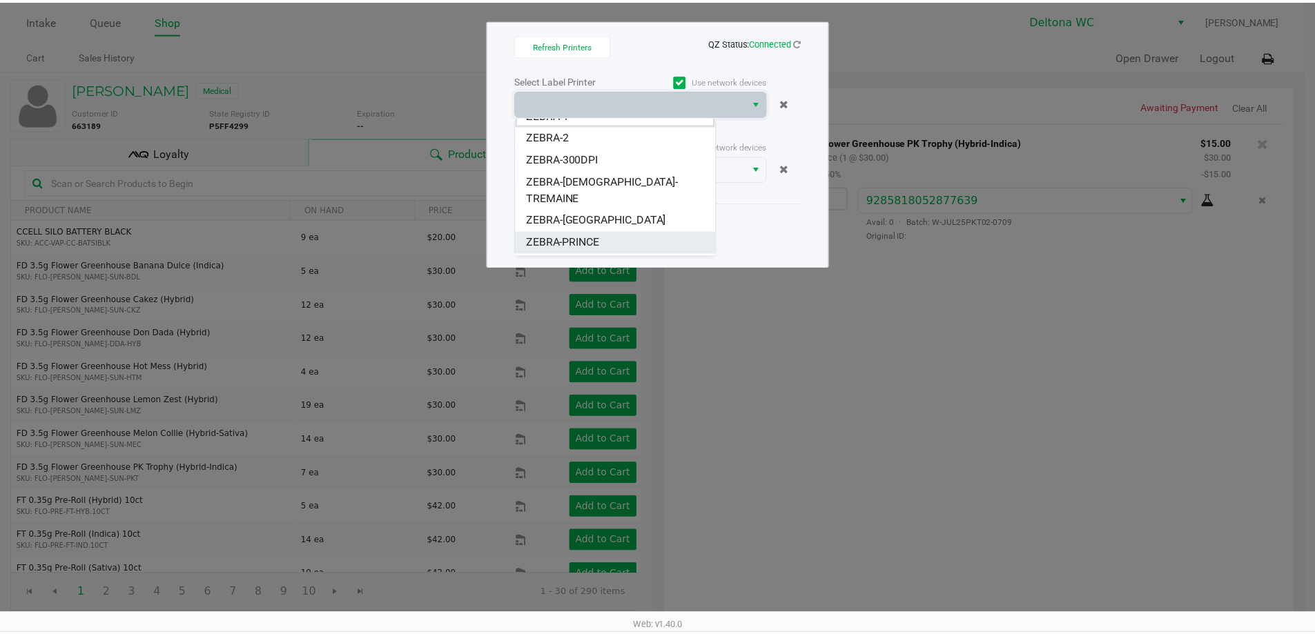
scroll to position [17, 0]
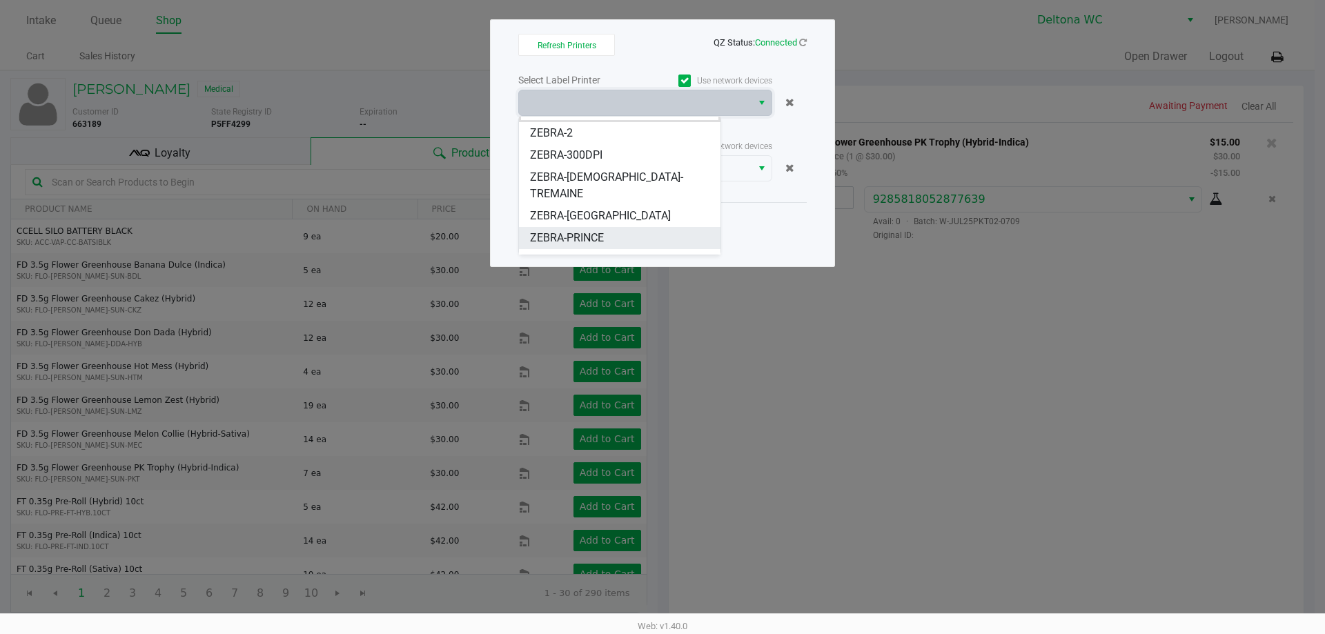
click at [645, 227] on li "ZEBRA-PRINCE" at bounding box center [620, 238] width 202 height 22
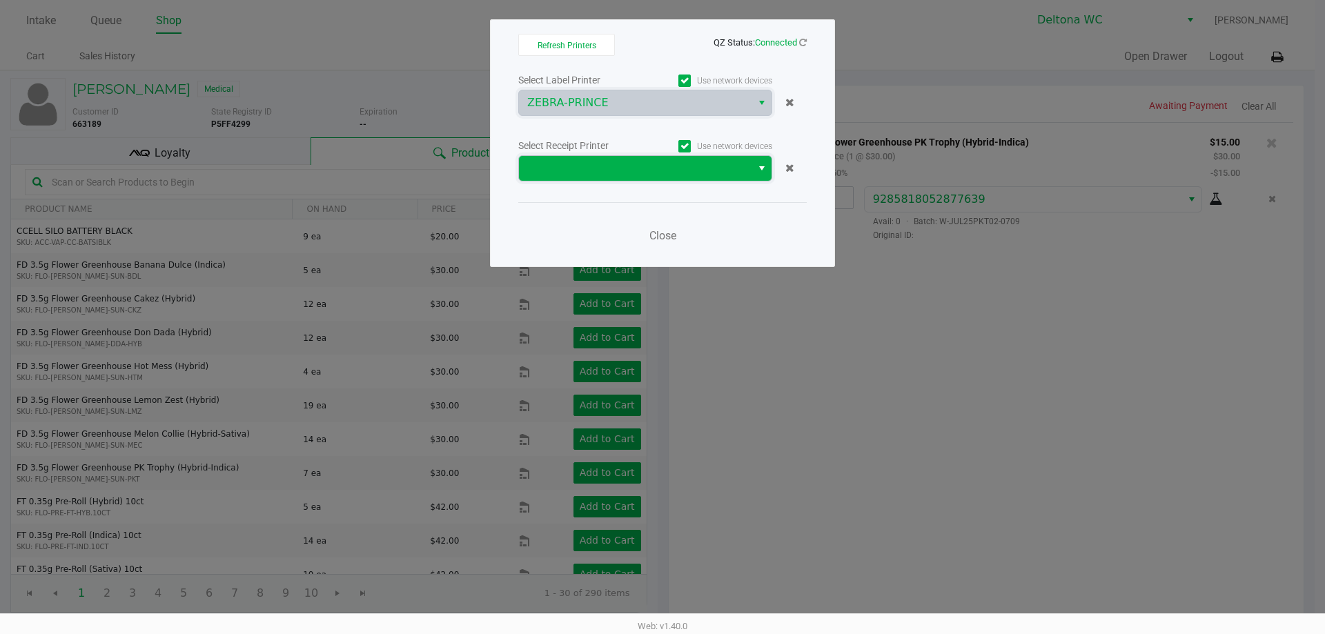
click at [657, 168] on span at bounding box center [635, 168] width 216 height 17
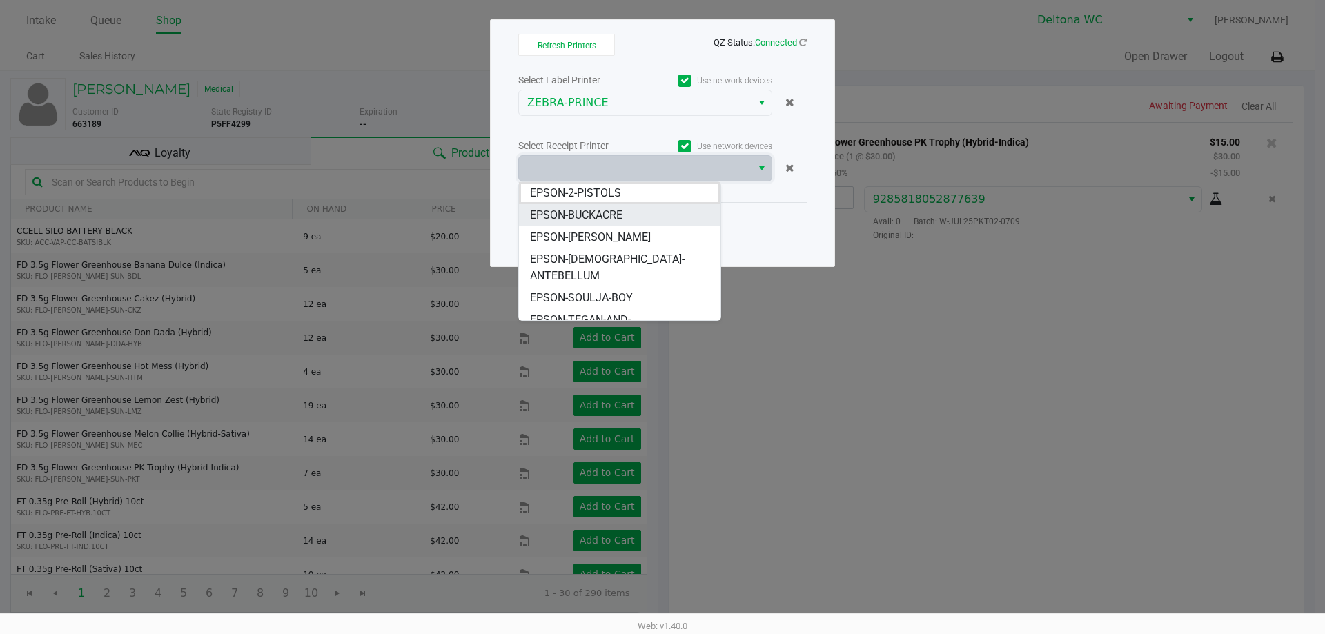
click at [623, 221] on span "EPSON-BUCKACRE" at bounding box center [576, 215] width 92 height 17
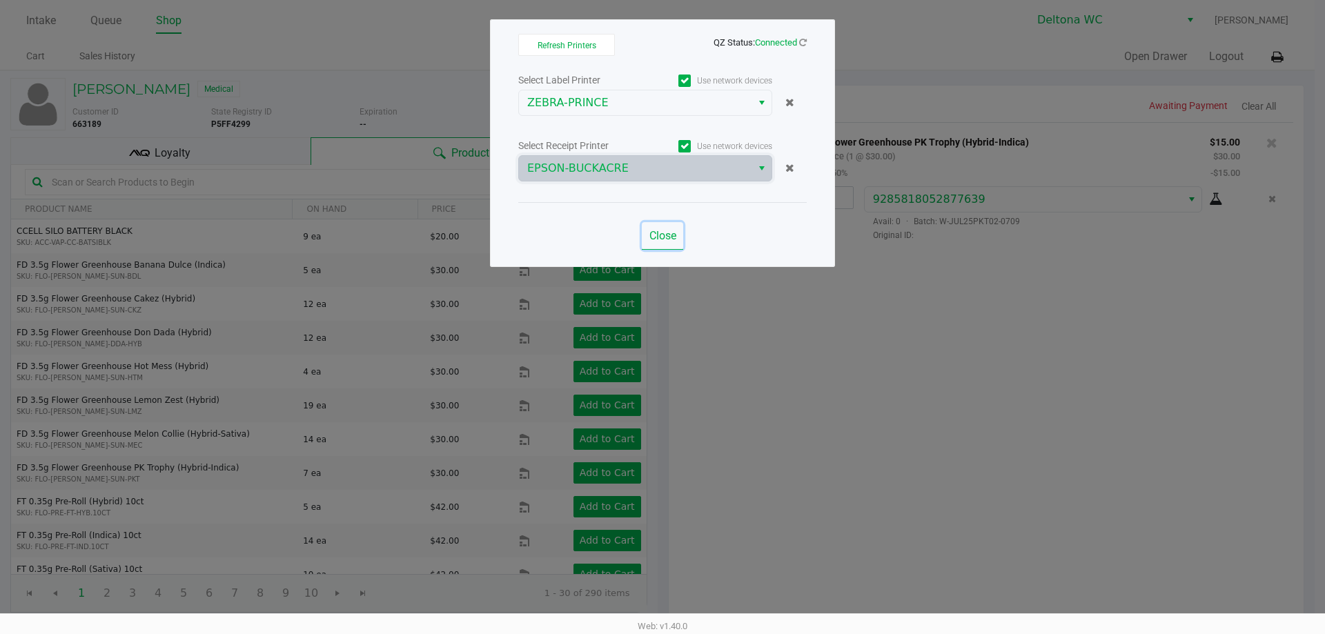
click at [653, 228] on button "Close" at bounding box center [662, 236] width 41 height 28
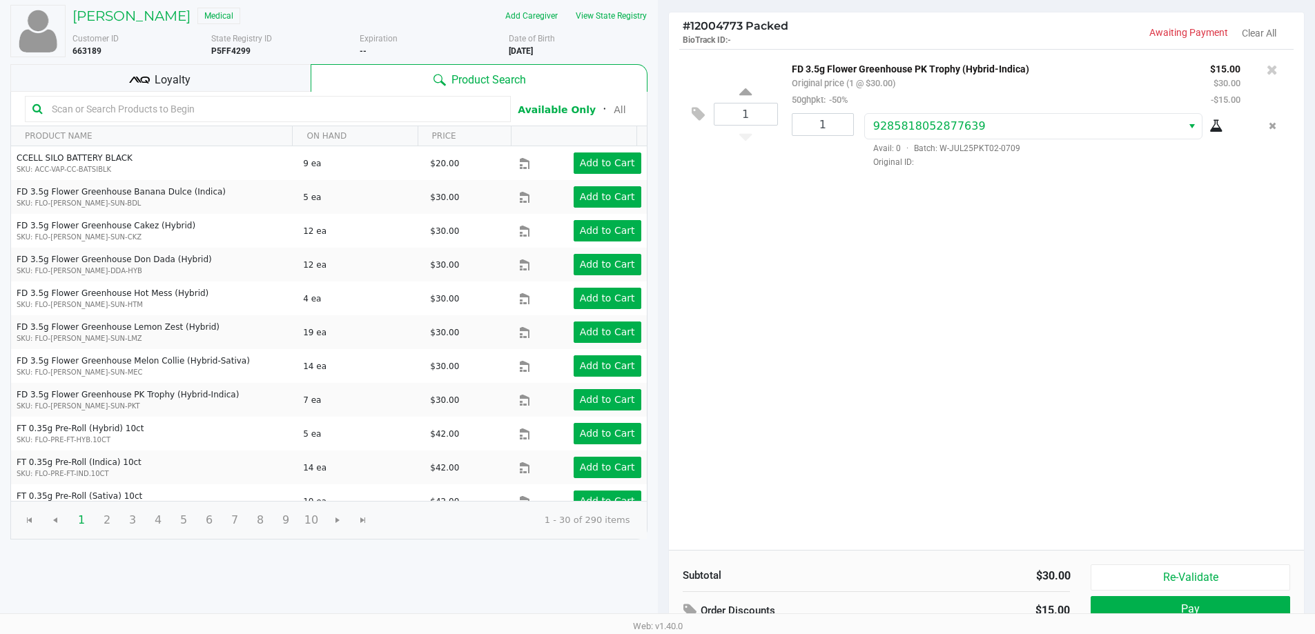
scroll to position [142, 0]
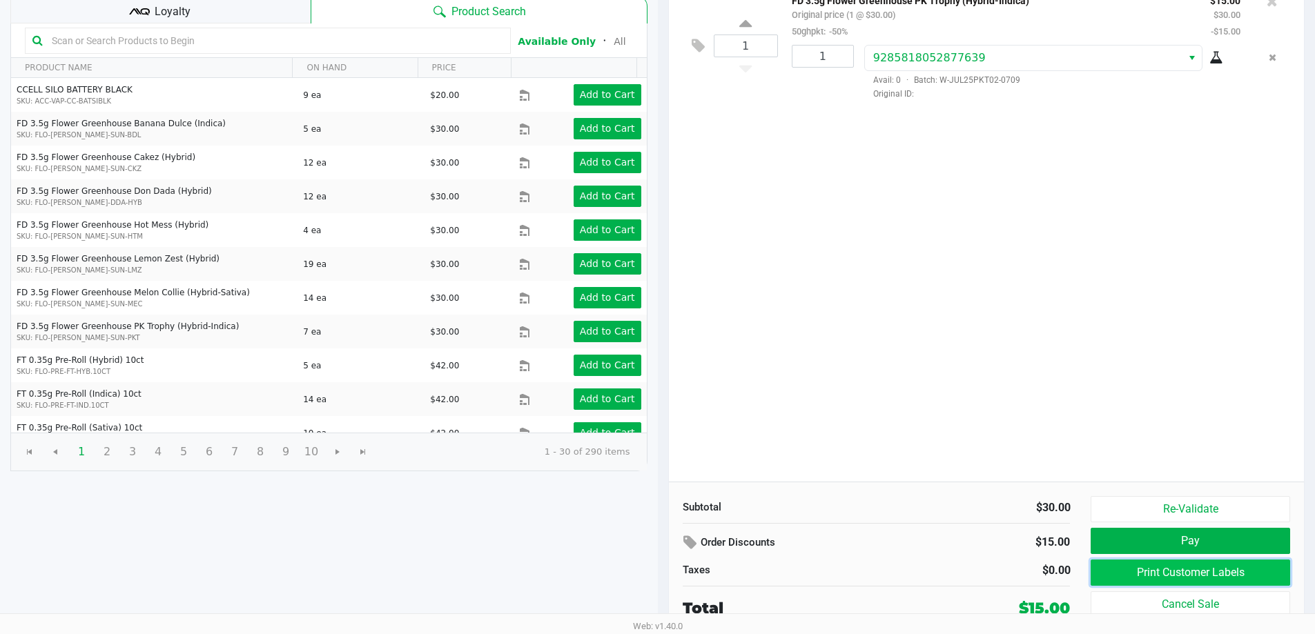
click at [1169, 579] on button "Print Customer Labels" at bounding box center [1190, 573] width 199 height 26
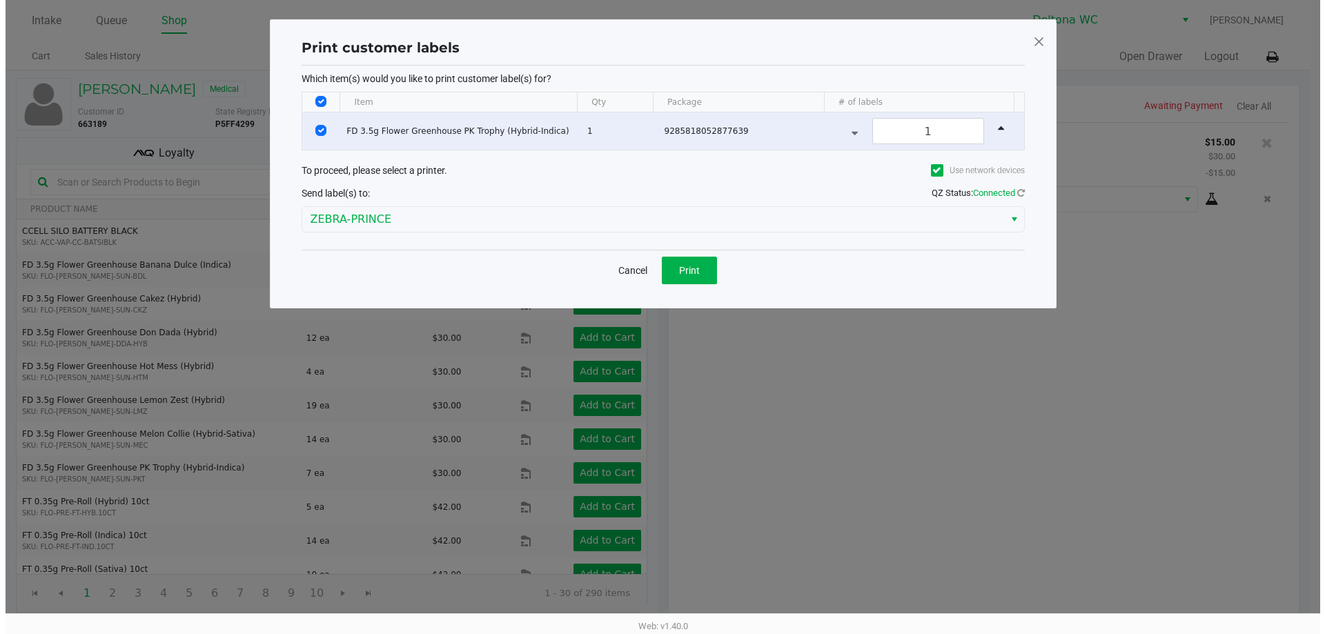
scroll to position [0, 0]
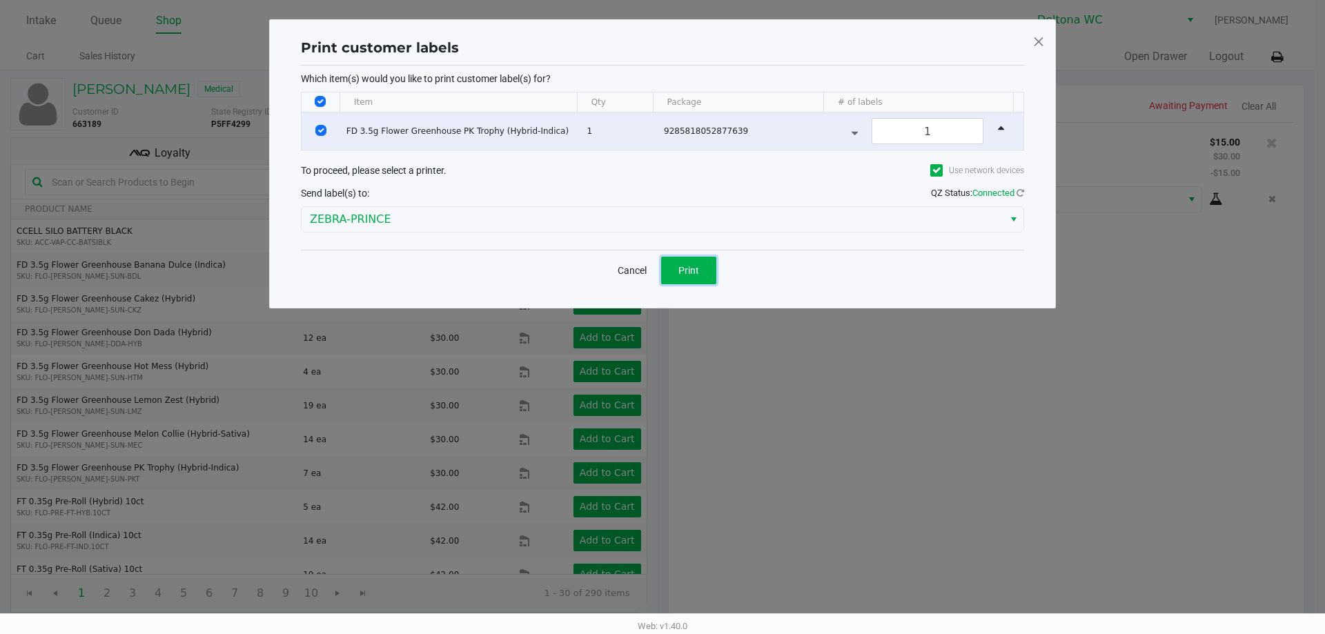
click at [715, 270] on button "Print" at bounding box center [688, 271] width 55 height 28
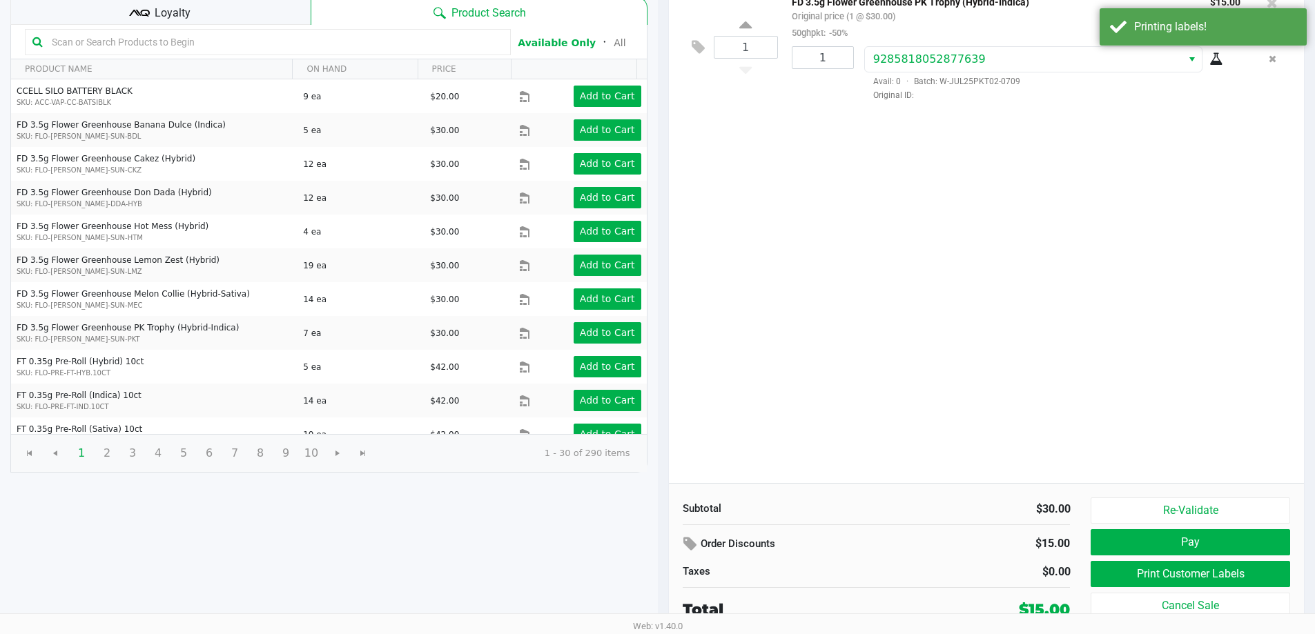
scroll to position [142, 0]
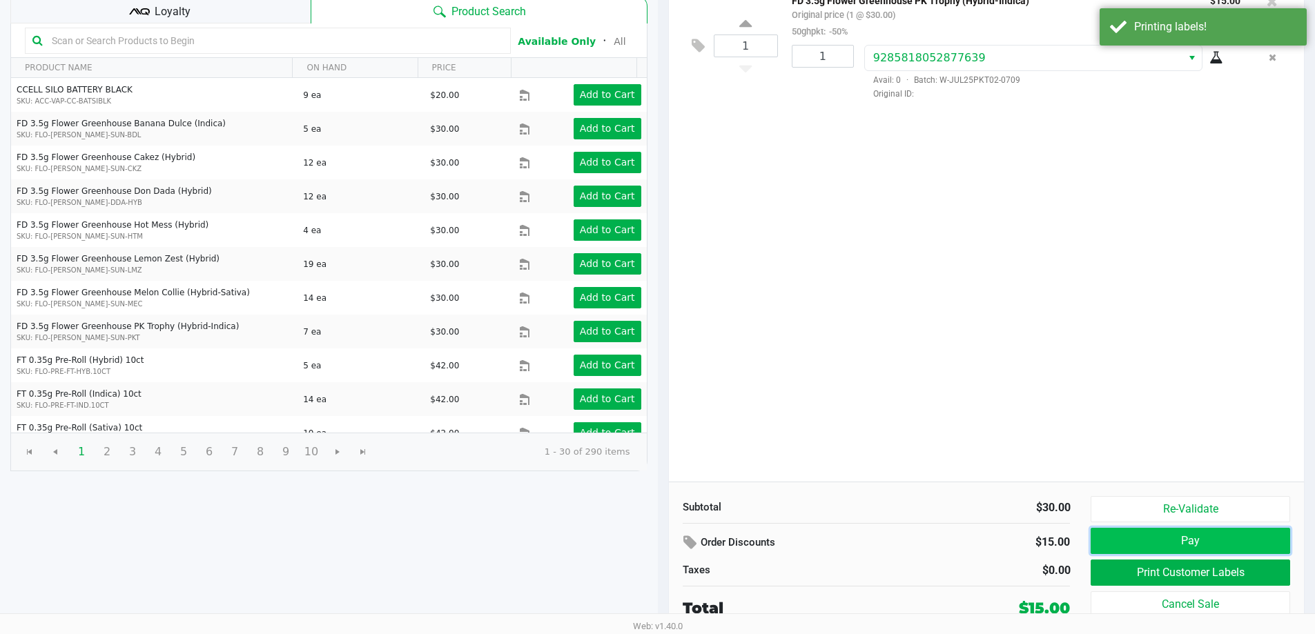
click at [1142, 543] on button "Pay" at bounding box center [1190, 541] width 199 height 26
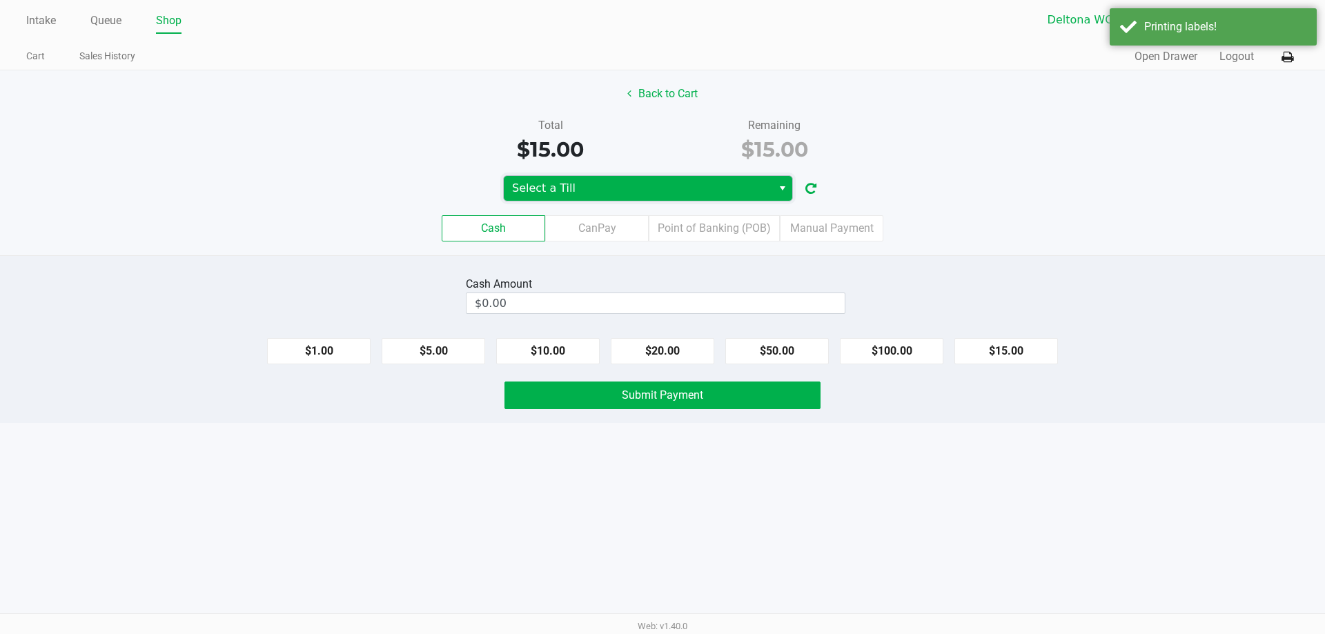
click at [747, 191] on span "Select a Till" at bounding box center [638, 188] width 252 height 17
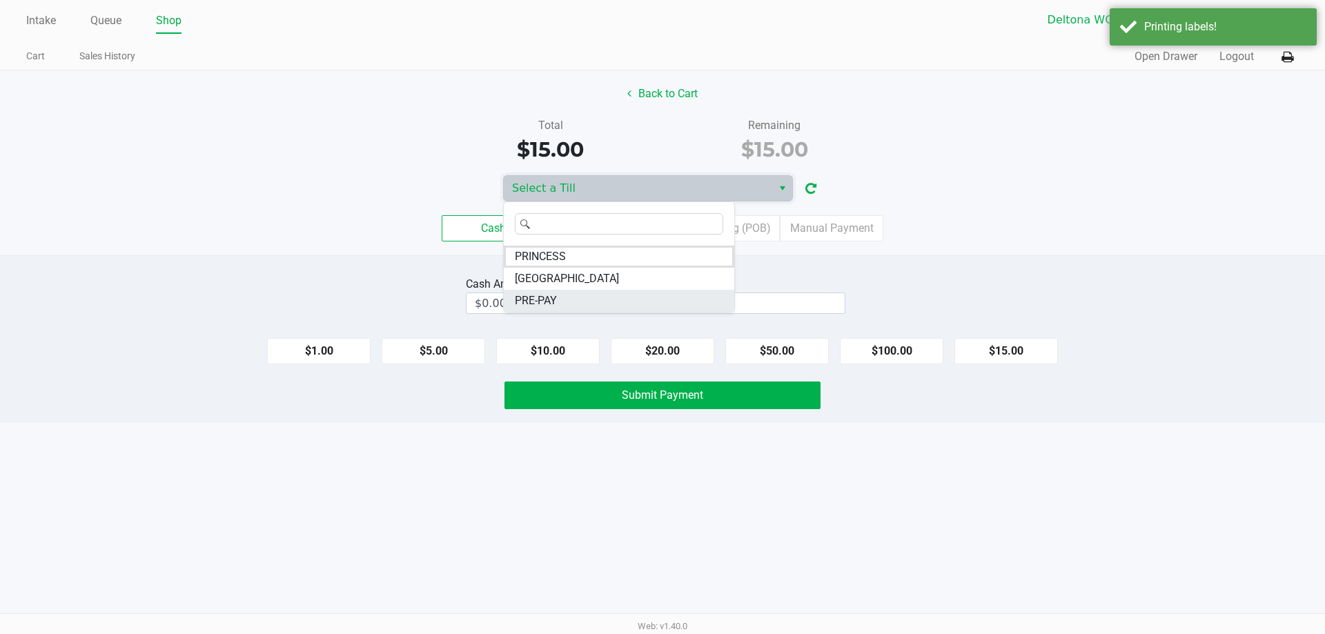
click at [542, 302] on span "PRE-PAY" at bounding box center [536, 301] width 42 height 17
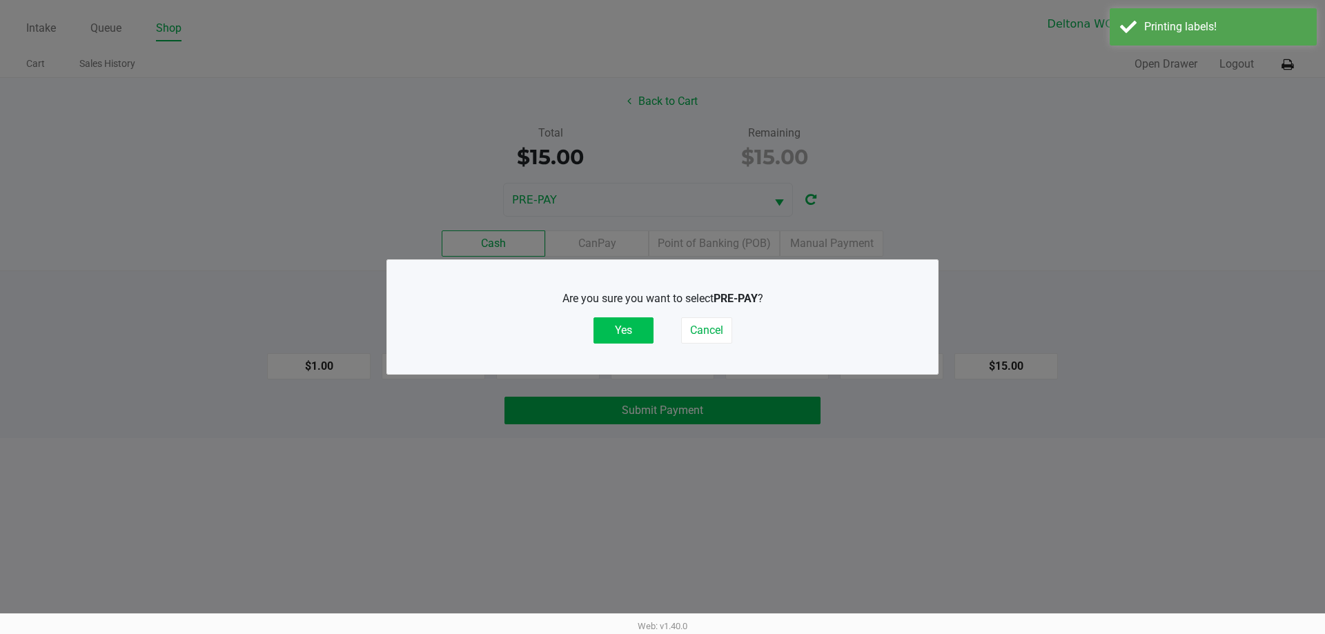
click at [637, 332] on button "Yes" at bounding box center [624, 331] width 60 height 26
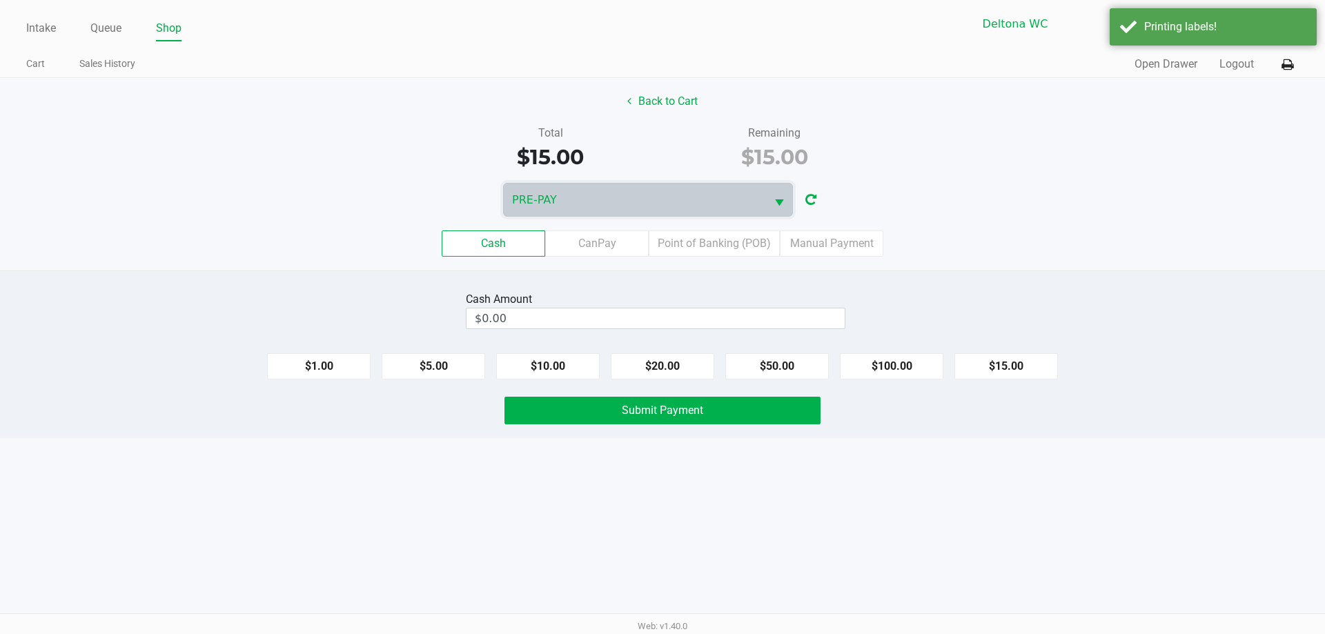
click at [817, 226] on div "Cash CanPay Point of Banking (POB) Manual Payment" at bounding box center [663, 244] width 1346 height 54
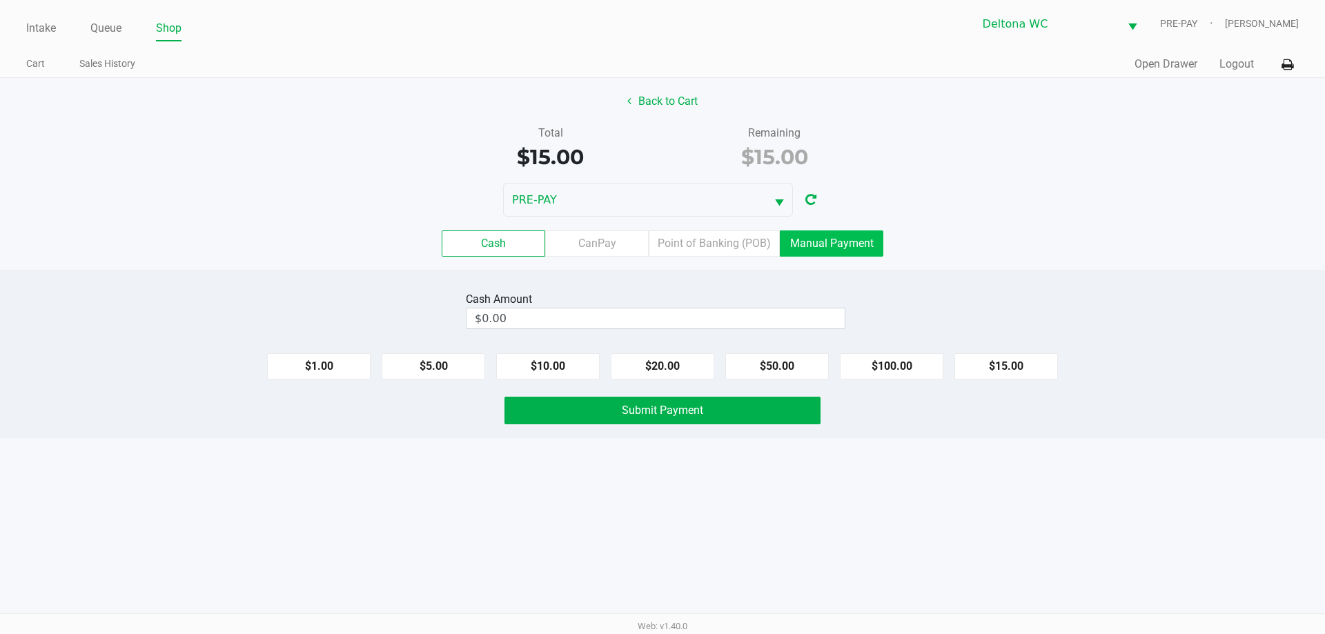
click at [816, 235] on label "Manual Payment" at bounding box center [832, 244] width 104 height 26
click at [0, 0] on 8 "Manual Payment" at bounding box center [0, 0] width 0 height 0
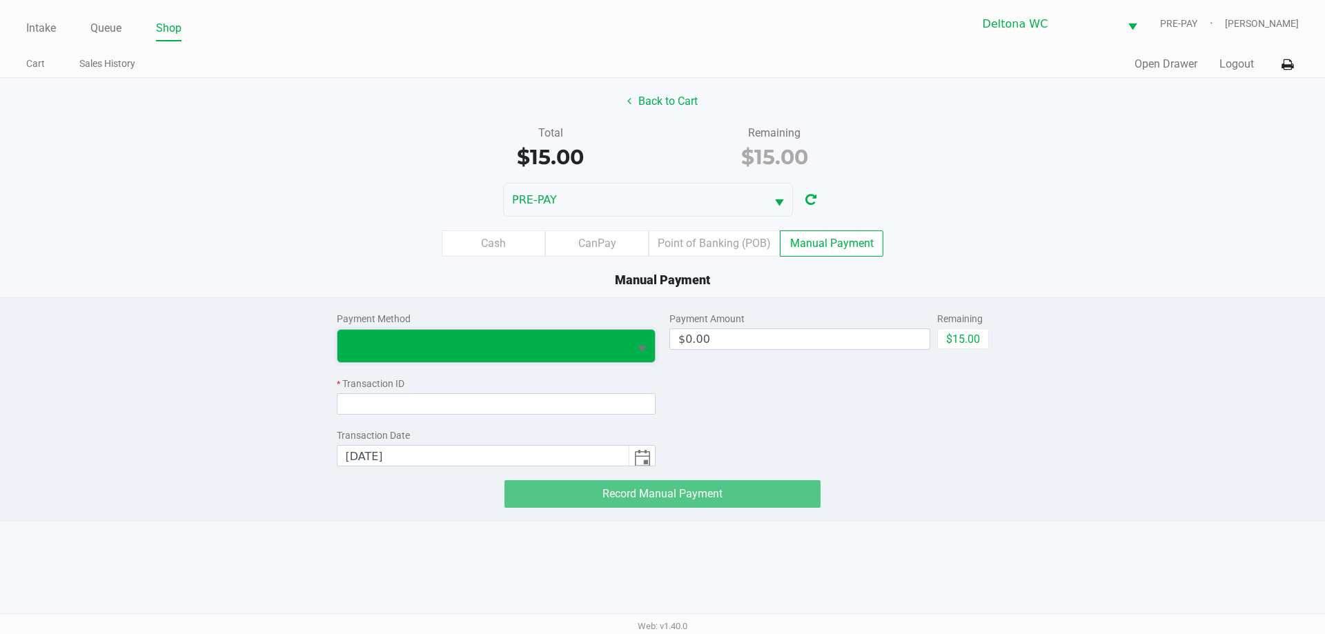
drag, startPoint x: 548, startPoint y: 341, endPoint x: 533, endPoint y: 357, distance: 22.0
click at [548, 342] on span at bounding box center [483, 346] width 275 height 17
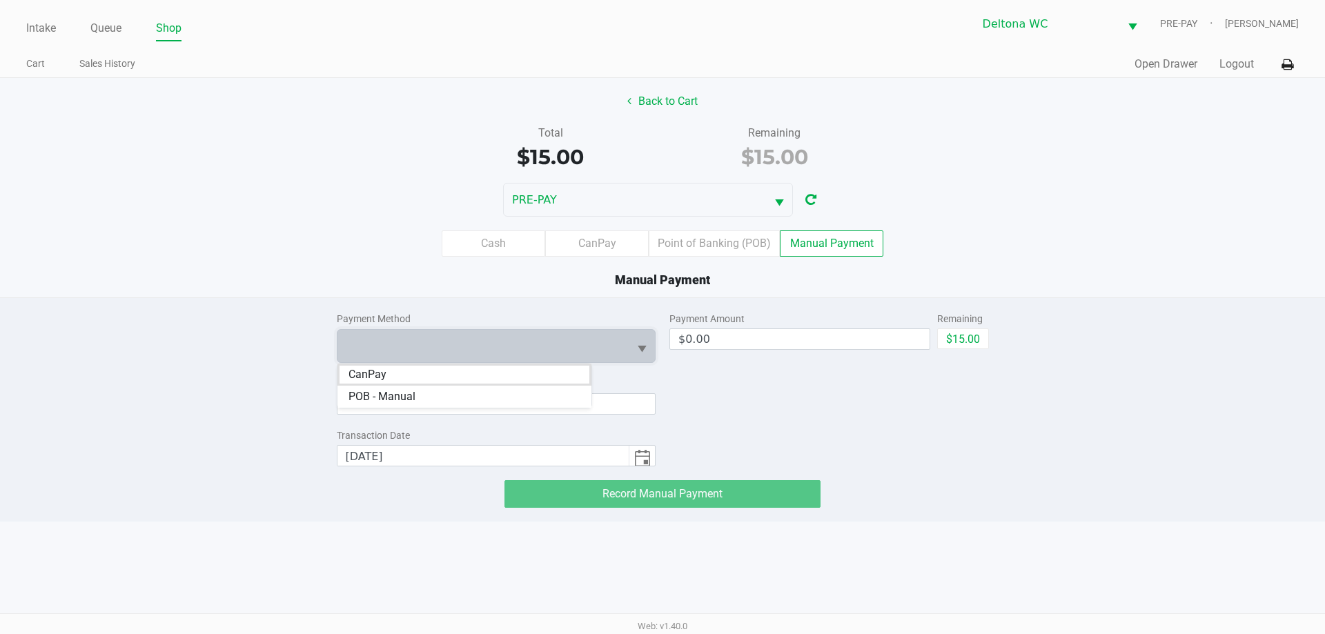
click at [439, 380] on li "CanPay" at bounding box center [465, 375] width 254 height 22
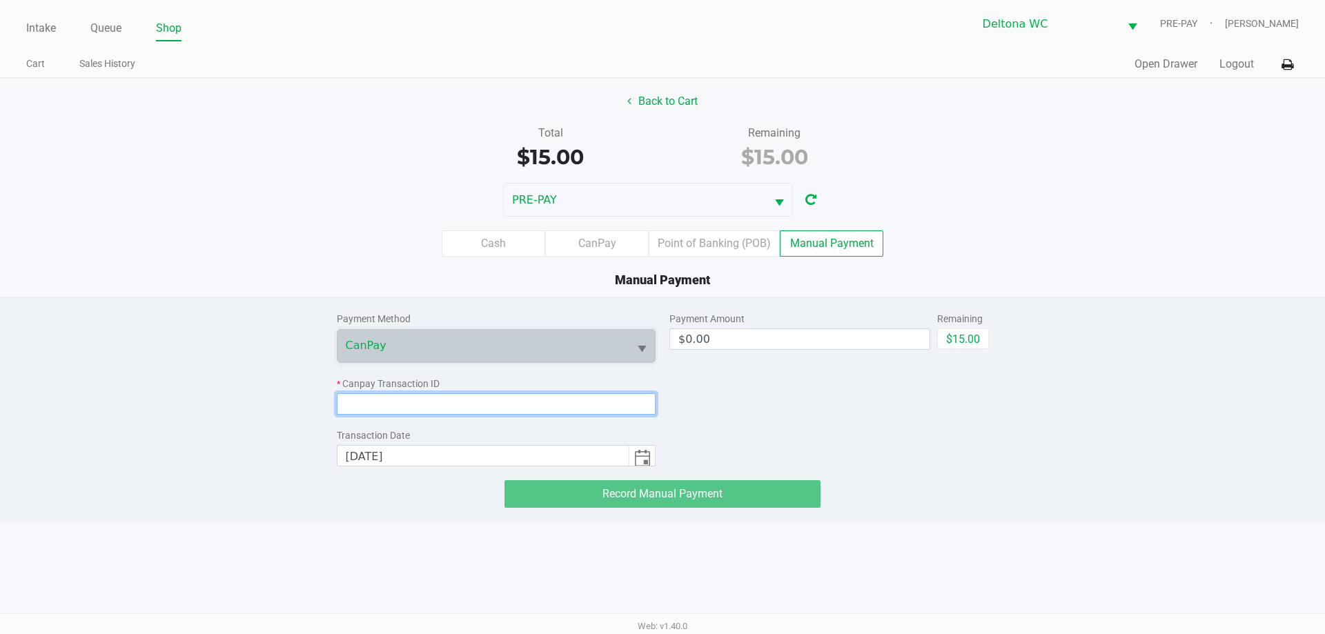
click at [445, 411] on input at bounding box center [497, 403] width 320 height 21
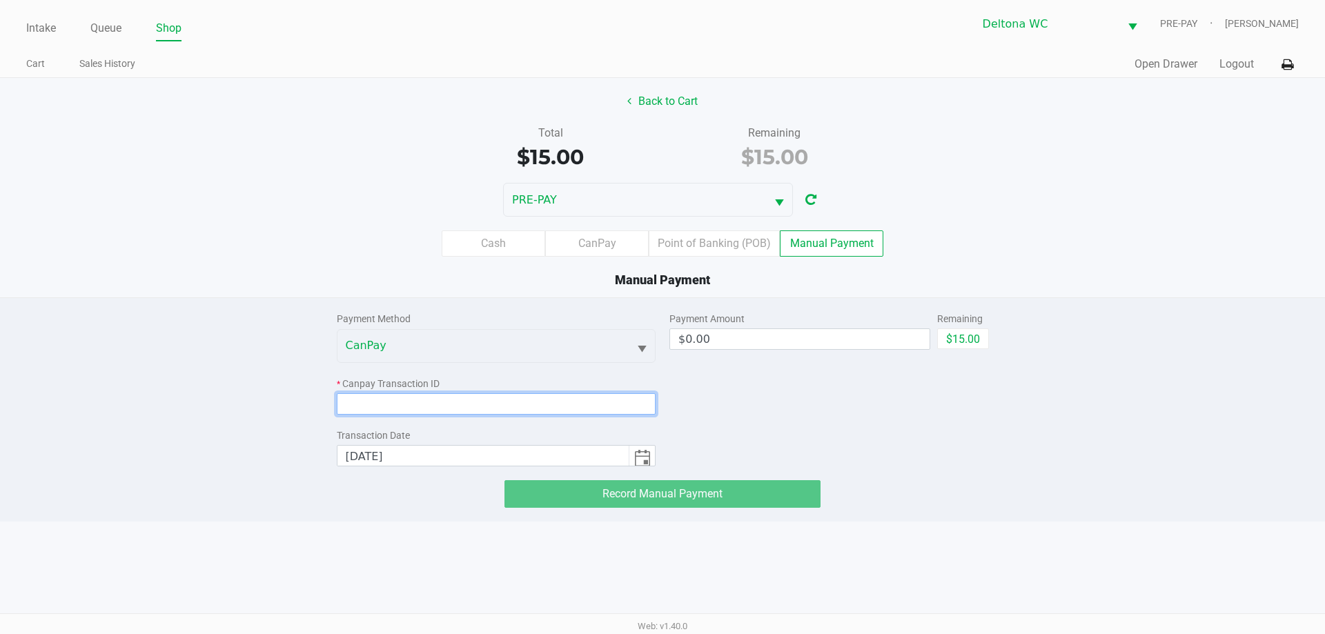
paste input "UPU5ITU5AFAS"
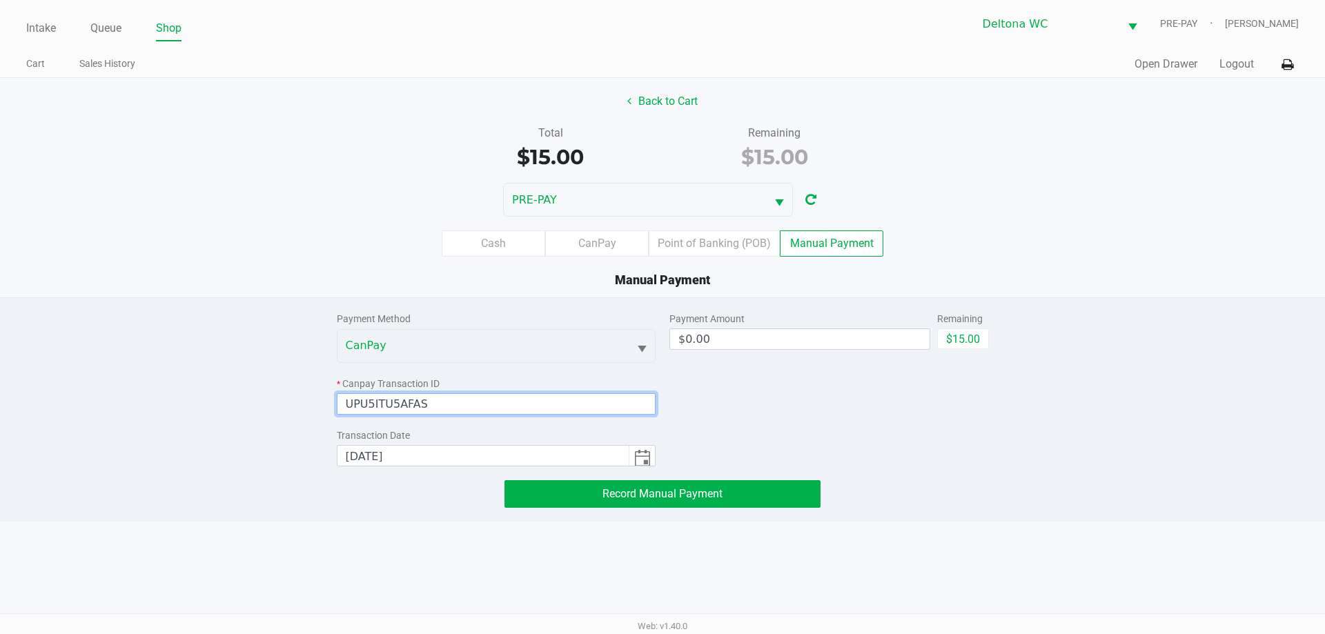
type input "UPU5ITU5AFAS"
drag, startPoint x: 964, startPoint y: 325, endPoint x: 959, endPoint y: 334, distance: 10.2
click at [963, 326] on div "Remaining" at bounding box center [963, 319] width 52 height 14
click at [959, 334] on button "$15.00" at bounding box center [963, 339] width 52 height 21
type input "$15.00"
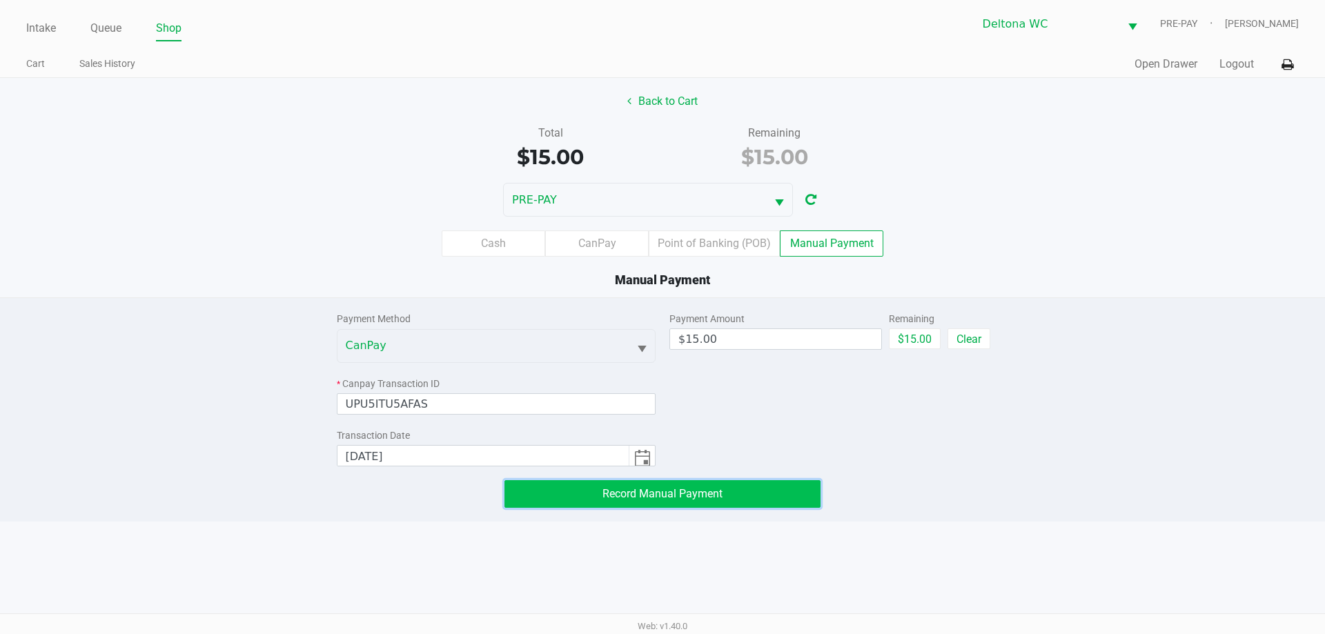
click at [668, 501] on button "Record Manual Payment" at bounding box center [663, 494] width 316 height 28
